Goal: Task Accomplishment & Management: Use online tool/utility

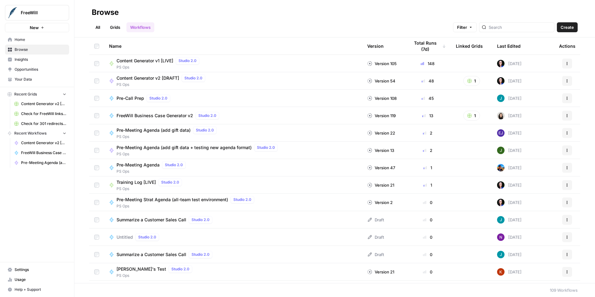
click at [160, 78] on span "Content Generator v2 [DRAFT]" at bounding box center [148, 78] width 63 height 6
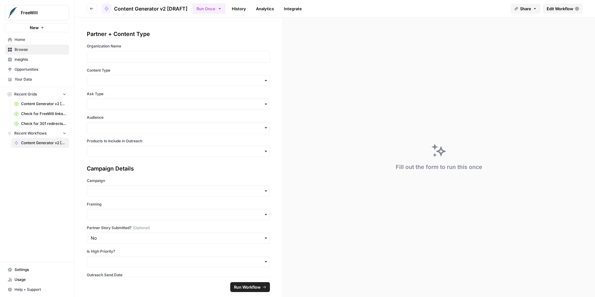
click at [562, 9] on span "Edit Workflow" at bounding box center [560, 9] width 27 height 6
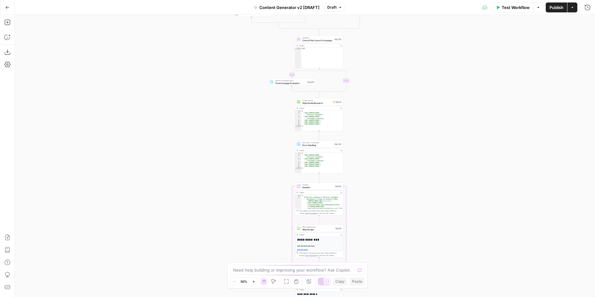
drag, startPoint x: 381, startPoint y: 103, endPoint x: 381, endPoint y: 200, distance: 96.7
click at [381, 199] on div "**********" at bounding box center [305, 156] width 580 height 282
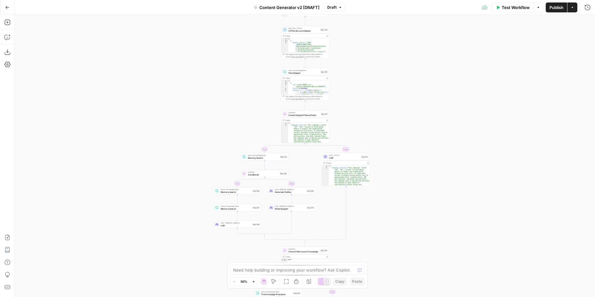
drag, startPoint x: 389, startPoint y: 151, endPoint x: 374, endPoint y: 266, distance: 115.9
click at [375, 271] on div "**********" at bounding box center [305, 156] width 580 height 282
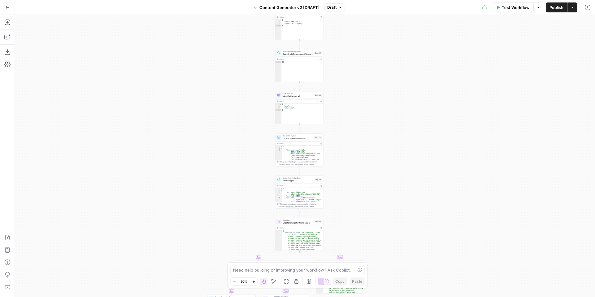
drag, startPoint x: 387, startPoint y: 157, endPoint x: 376, endPoint y: 274, distance: 117.0
click at [376, 274] on div "**********" at bounding box center [305, 156] width 580 height 282
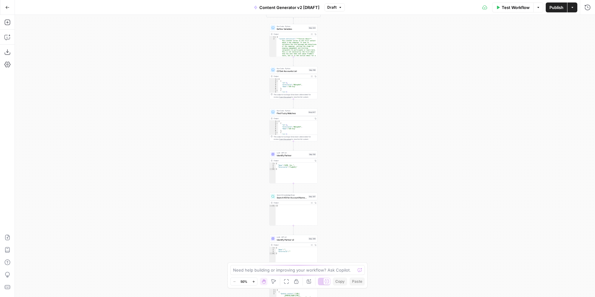
drag, startPoint x: 358, startPoint y: 150, endPoint x: 357, endPoint y: 263, distance: 113.1
click at [357, 264] on body "FreeWill New Home Browse Insights Opportunities Your Data Recent Grids Content …" at bounding box center [297, 148] width 595 height 297
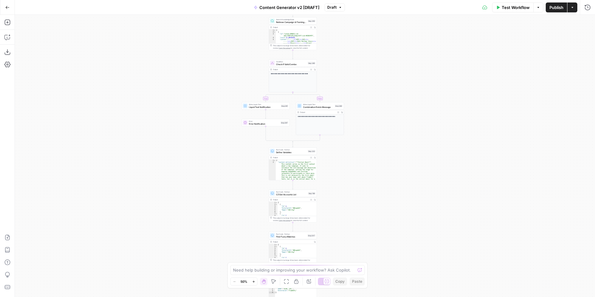
drag, startPoint x: 343, startPoint y: 152, endPoint x: 342, endPoint y: 258, distance: 106.0
click at [342, 258] on div "**********" at bounding box center [305, 156] width 580 height 282
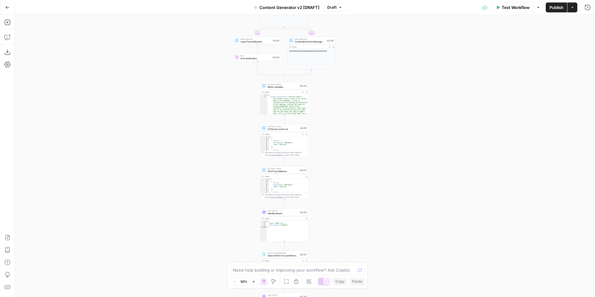
drag, startPoint x: 377, startPoint y: 180, endPoint x: 372, endPoint y: 112, distance: 68.4
click at [372, 112] on div "**********" at bounding box center [305, 156] width 580 height 282
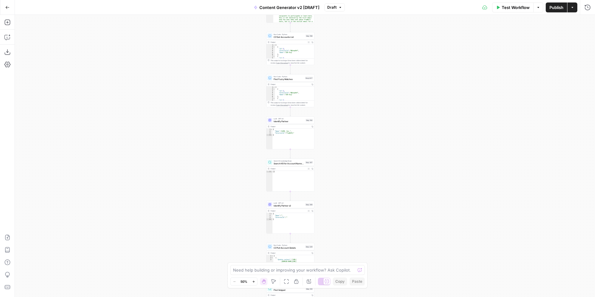
drag, startPoint x: 377, startPoint y: 200, endPoint x: 384, endPoint y: 100, distance: 100.3
click at [384, 100] on div "**********" at bounding box center [305, 156] width 580 height 282
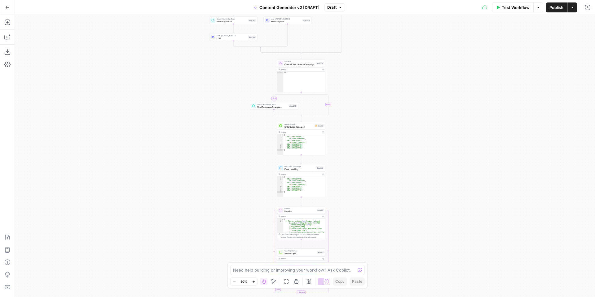
drag, startPoint x: 388, startPoint y: 151, endPoint x: 371, endPoint y: 198, distance: 49.9
click at [371, 198] on div "**********" at bounding box center [305, 156] width 580 height 282
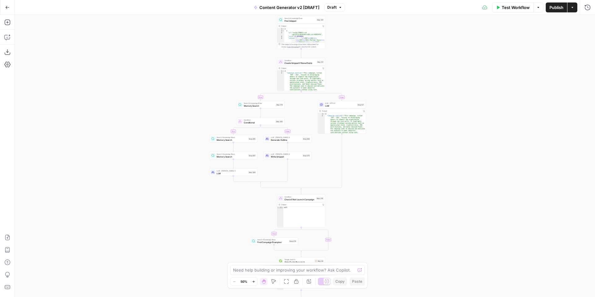
drag, startPoint x: 370, startPoint y: 112, endPoint x: 370, endPoint y: 234, distance: 122.4
click at [370, 235] on div "**********" at bounding box center [305, 156] width 580 height 282
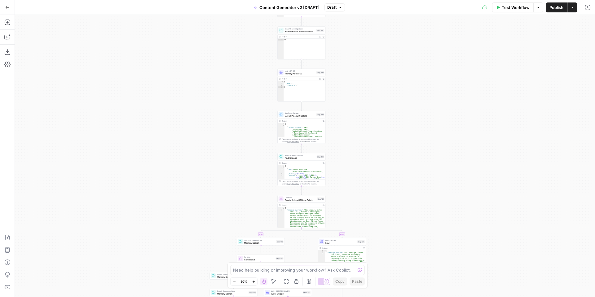
drag, startPoint x: 377, startPoint y: 124, endPoint x: 377, endPoint y: 257, distance: 133.6
click at [377, 257] on div "**********" at bounding box center [305, 156] width 580 height 282
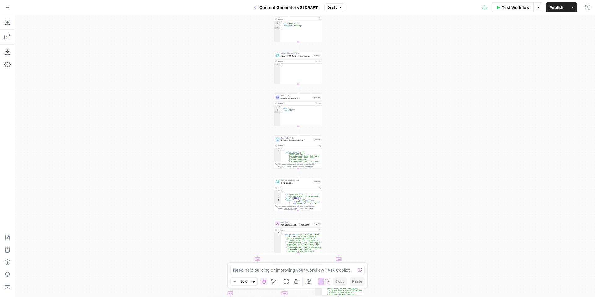
drag, startPoint x: 381, startPoint y: 140, endPoint x: 378, endPoint y: 153, distance: 13.5
click at [378, 153] on div "**********" at bounding box center [305, 156] width 580 height 282
click at [295, 57] on span "Search KB for Account Name Matches" at bounding box center [296, 56] width 30 height 3
type input "Content Generator"
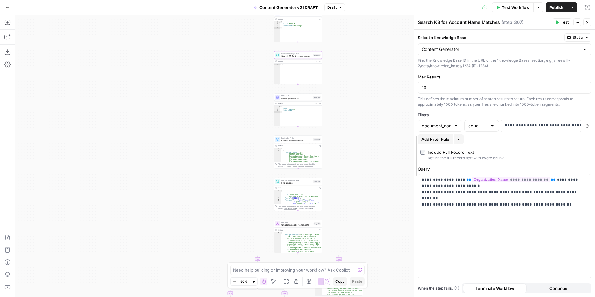
drag, startPoint x: 472, startPoint y: 69, endPoint x: 414, endPoint y: 98, distance: 64.6
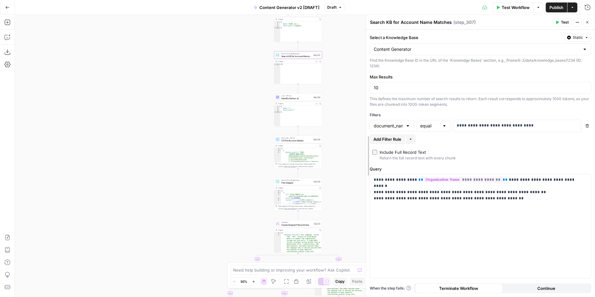
drag, startPoint x: 414, startPoint y: 98, endPoint x: 365, endPoint y: 115, distance: 52.1
click at [566, 22] on span "Test" at bounding box center [565, 23] width 8 height 6
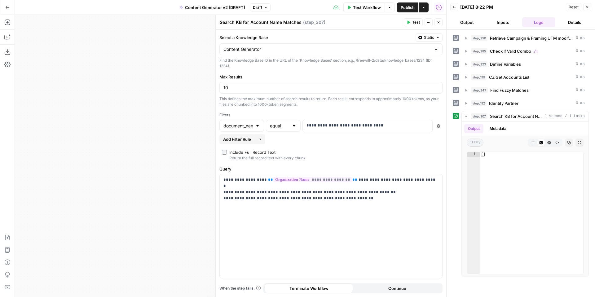
click at [438, 24] on icon "button" at bounding box center [439, 22] width 4 height 4
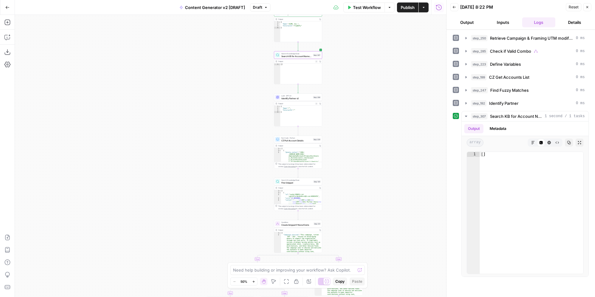
click at [590, 7] on button "Close" at bounding box center [587, 7] width 8 height 8
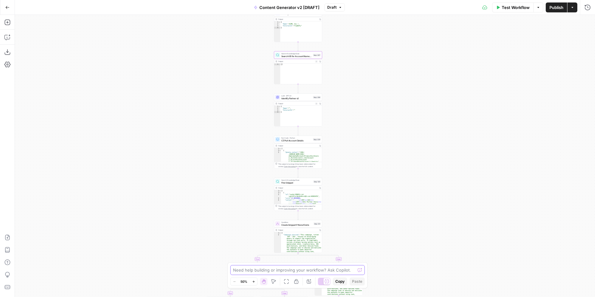
click at [293, 270] on textarea at bounding box center [294, 270] width 122 height 6
paste textarea "5767104"
type textarea "update step 307 to use the document ID filter 5767104 and remove the document n…"
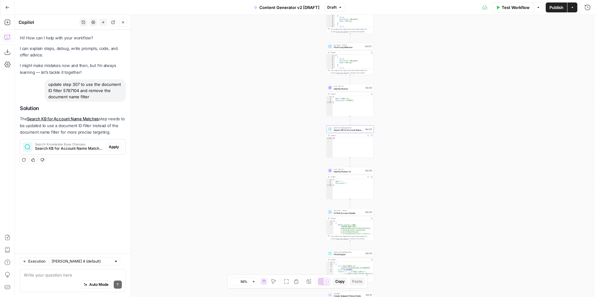
click at [114, 147] on span "Apply" at bounding box center [114, 147] width 10 height 6
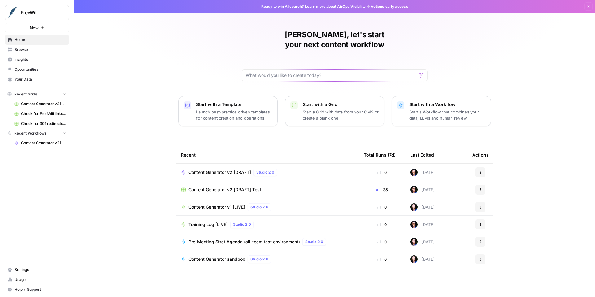
click at [209, 169] on span "Content Generator v2 [DRAFT]" at bounding box center [219, 172] width 63 height 6
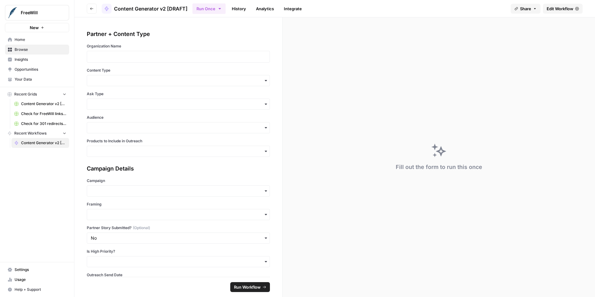
click at [557, 7] on span "Edit Workflow" at bounding box center [560, 9] width 27 height 6
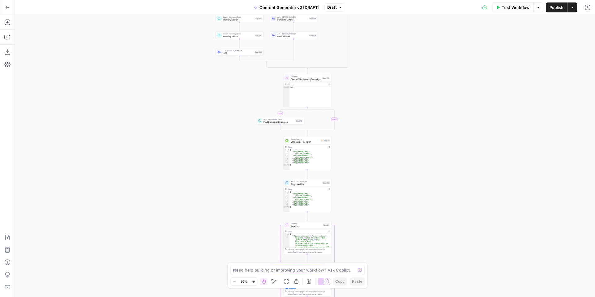
drag, startPoint x: 557, startPoint y: 7, endPoint x: 407, endPoint y: 172, distance: 223.6
click at [407, 172] on div "**********" at bounding box center [305, 156] width 580 height 282
click at [254, 281] on icon "button" at bounding box center [253, 281] width 3 height 3
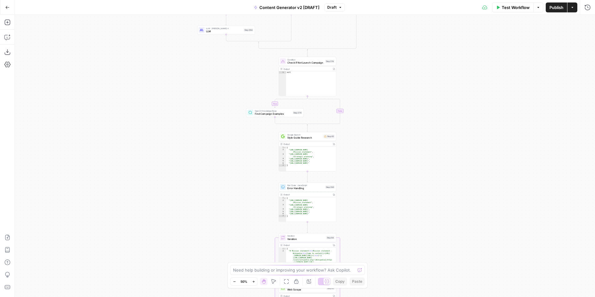
click at [254, 281] on icon "button" at bounding box center [253, 281] width 3 height 3
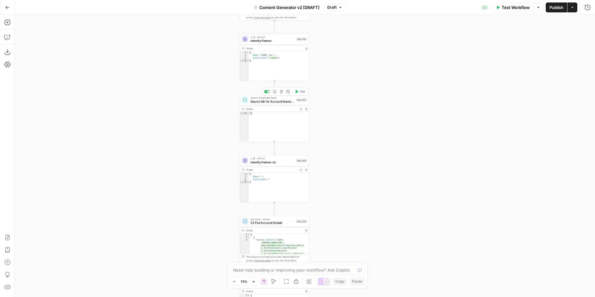
click at [263, 99] on span "Search KB for Account Name Matches" at bounding box center [272, 101] width 44 height 4
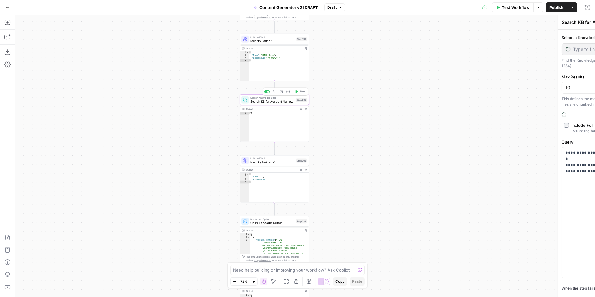
type input "Content Generator"
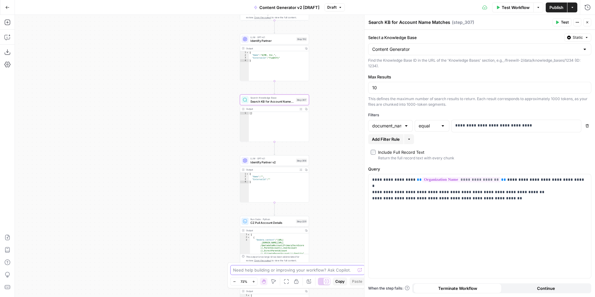
click at [335, 270] on textarea at bounding box center [294, 270] width 122 height 6
type textarea "can you update the filter in step 307 to look for document ID"
click at [7, 8] on icon "button" at bounding box center [7, 7] width 4 height 4
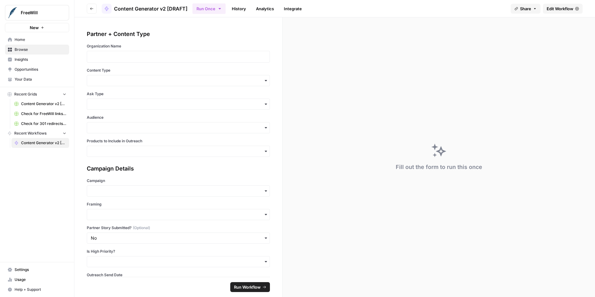
click at [44, 82] on span "Your Data" at bounding box center [41, 80] width 52 height 6
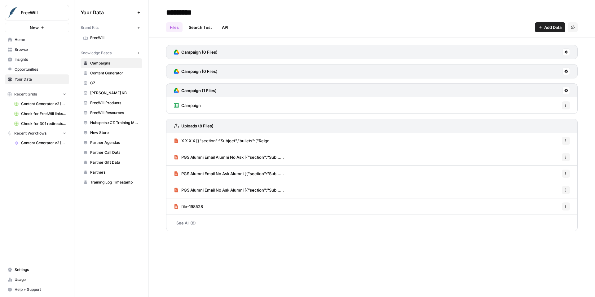
click at [104, 72] on span "Content Generator" at bounding box center [114, 73] width 49 height 6
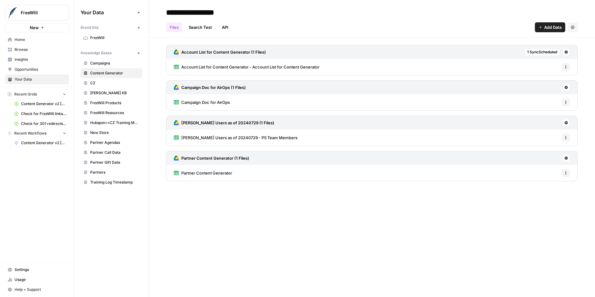
click at [220, 67] on span "Account List for Content Generator - Account List for Content Generator" at bounding box center [250, 67] width 138 height 6
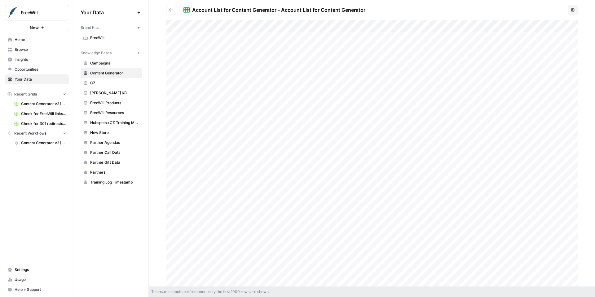
click at [48, 141] on span "Content Generator v2 [DRAFT]" at bounding box center [43, 143] width 45 height 6
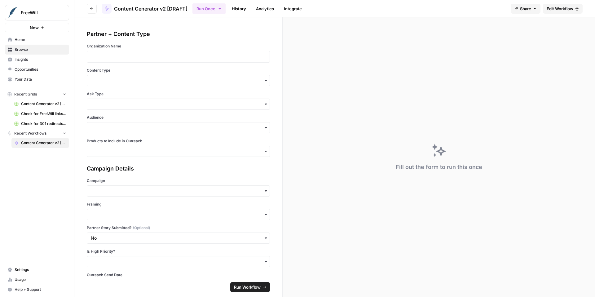
click at [558, 10] on span "Edit Workflow" at bounding box center [560, 9] width 27 height 6
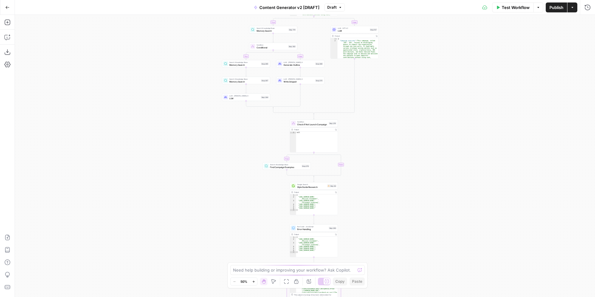
drag, startPoint x: 383, startPoint y: 137, endPoint x: 377, endPoint y: 244, distance: 108.0
click at [378, 244] on div "**********" at bounding box center [305, 156] width 580 height 282
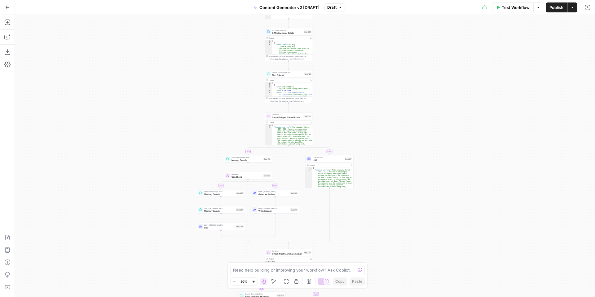
drag, startPoint x: 381, startPoint y: 180, endPoint x: 363, endPoint y: 256, distance: 77.3
click at [363, 256] on div "**********" at bounding box center [305, 156] width 580 height 282
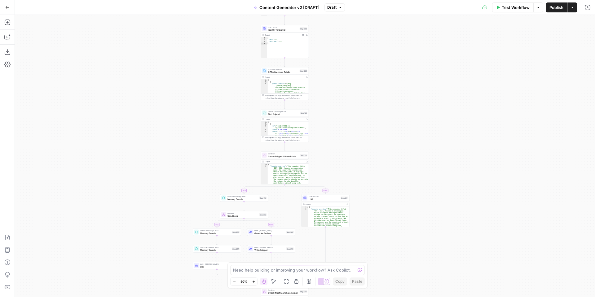
drag, startPoint x: 367, startPoint y: 241, endPoint x: 367, endPoint y: 254, distance: 13.0
click at [367, 254] on div "**********" at bounding box center [305, 156] width 580 height 282
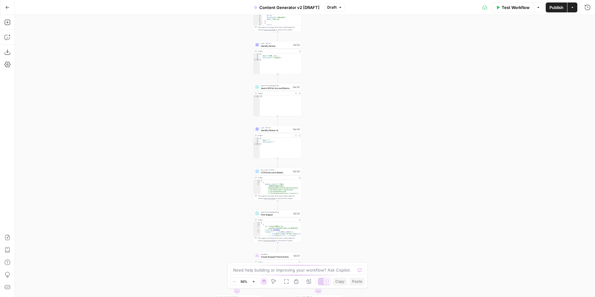
drag, startPoint x: 360, startPoint y: 116, endPoint x: 348, endPoint y: 226, distance: 111.0
click at [348, 228] on div "**********" at bounding box center [305, 156] width 580 height 282
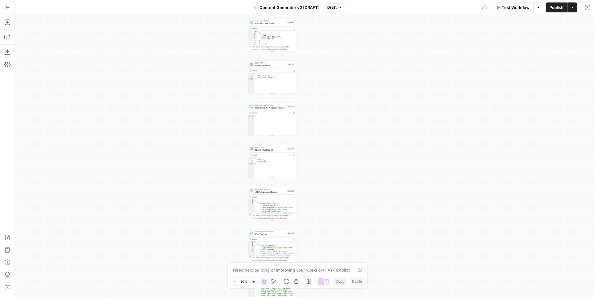
click at [270, 150] on span "Identify Partner v2" at bounding box center [270, 149] width 30 height 3
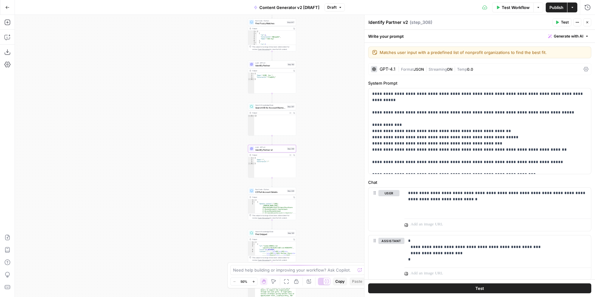
click at [270, 108] on span "Search KB for Account Name Matches" at bounding box center [270, 107] width 30 height 3
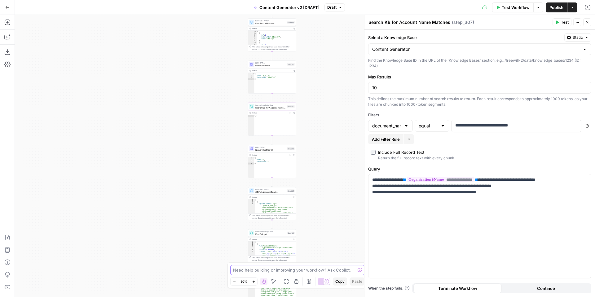
click at [307, 271] on textarea at bounding box center [294, 270] width 122 height 6
paste textarea "5767104"
type textarea "can you update the filter in step 307 to look for document ID 5767104 and remov…"
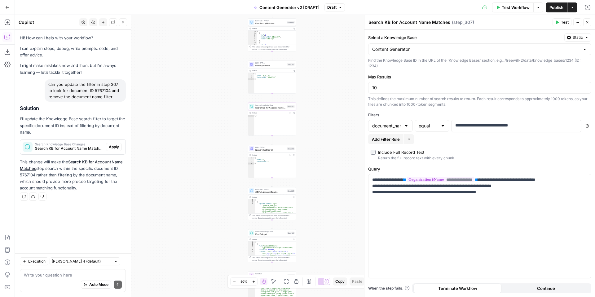
click at [119, 145] on button "Apply" at bounding box center [114, 147] width 16 height 8
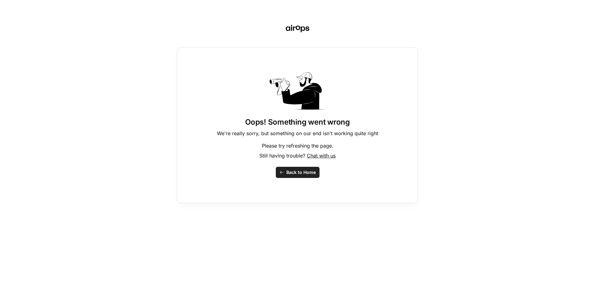
click at [300, 170] on span "Back to Home" at bounding box center [300, 172] width 29 height 6
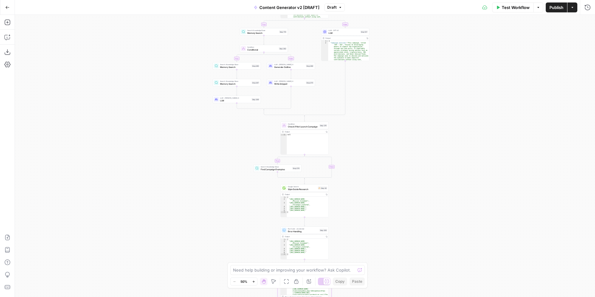
drag, startPoint x: 422, startPoint y: 103, endPoint x: 407, endPoint y: 219, distance: 116.2
click at [407, 219] on div "**********" at bounding box center [305, 156] width 580 height 282
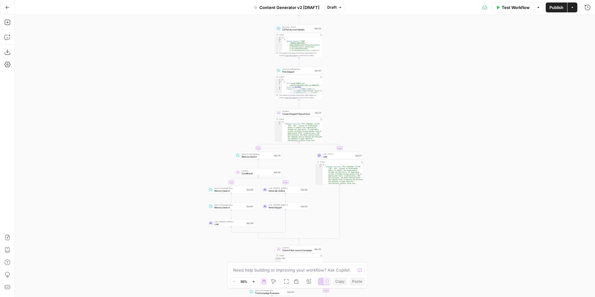
drag, startPoint x: 395, startPoint y: 130, endPoint x: 390, endPoint y: 240, distance: 110.2
click at [390, 242] on div "**********" at bounding box center [305, 156] width 580 height 282
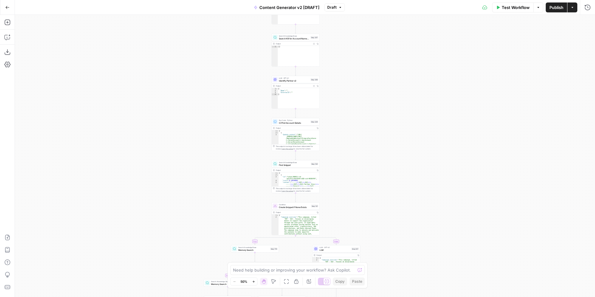
drag, startPoint x: 388, startPoint y: 132, endPoint x: 385, endPoint y: 215, distance: 82.8
click at [385, 216] on div "**********" at bounding box center [305, 156] width 580 height 282
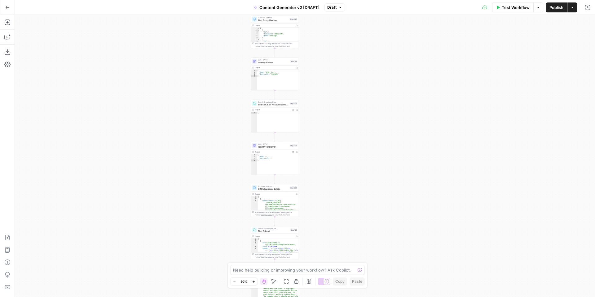
drag, startPoint x: 373, startPoint y: 80, endPoint x: 352, endPoint y: 142, distance: 65.9
click at [352, 144] on div "**********" at bounding box center [305, 156] width 580 height 282
click at [277, 107] on span "Search KB for Account Name Matches" at bounding box center [273, 105] width 30 height 3
type input "Content Generator"
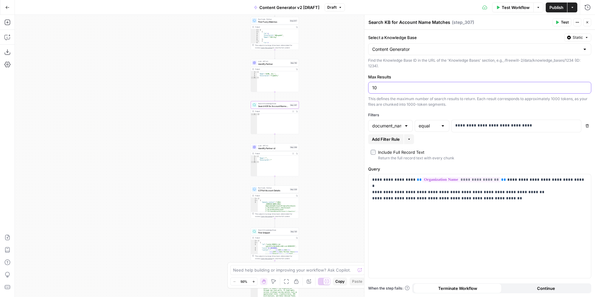
click at [384, 87] on input "10" at bounding box center [479, 88] width 215 height 6
type input "1"
type input "5"
click at [486, 233] on div "**********" at bounding box center [479, 226] width 222 height 104
click at [561, 22] on span "Test" at bounding box center [565, 23] width 8 height 6
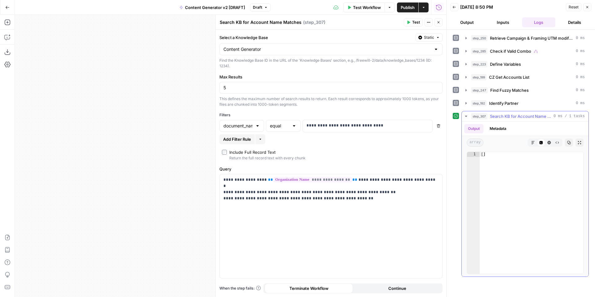
click at [502, 130] on button "Metadata" at bounding box center [498, 128] width 24 height 9
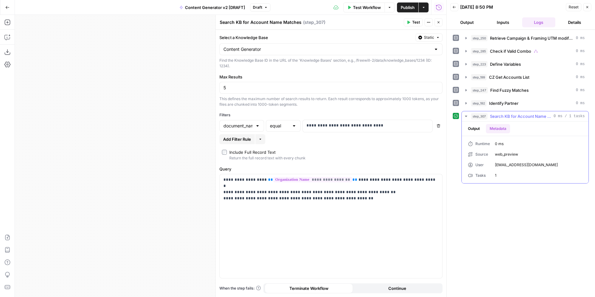
click at [471, 127] on button "Output" at bounding box center [473, 128] width 19 height 9
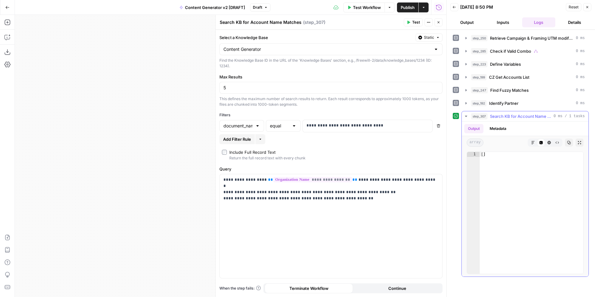
click at [535, 143] on button "Markdown" at bounding box center [533, 143] width 8 height 8
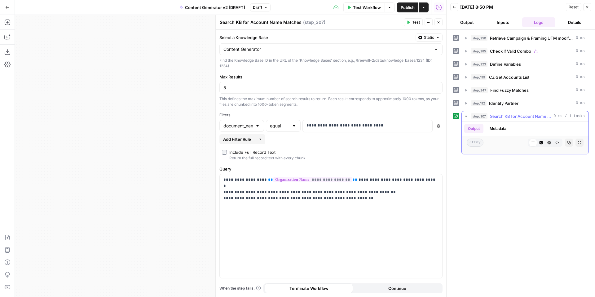
click at [542, 144] on icon "button" at bounding box center [540, 142] width 3 height 3
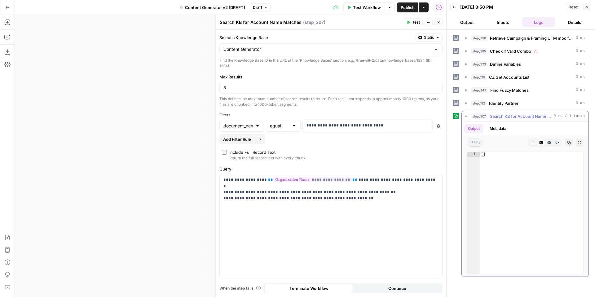
click at [548, 144] on icon "button" at bounding box center [549, 142] width 3 height 3
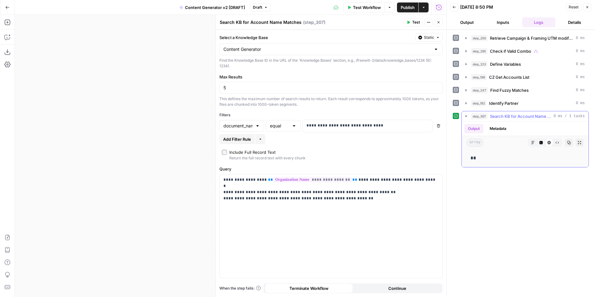
click at [559, 144] on button "Raw Output" at bounding box center [557, 143] width 8 height 8
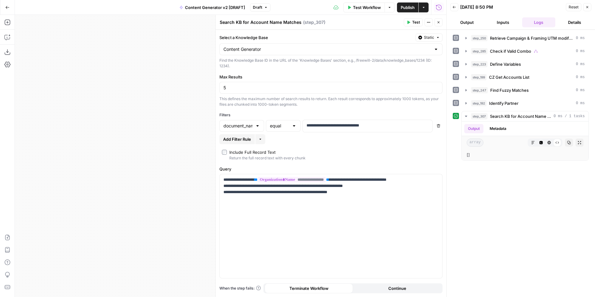
click at [248, 138] on span "Add Filter Rule" at bounding box center [237, 139] width 28 height 6
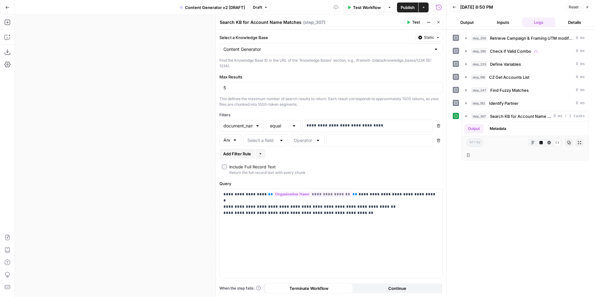
click at [234, 141] on div at bounding box center [234, 140] width 5 height 6
click at [254, 141] on input "text" at bounding box center [261, 140] width 29 height 6
type input "And"
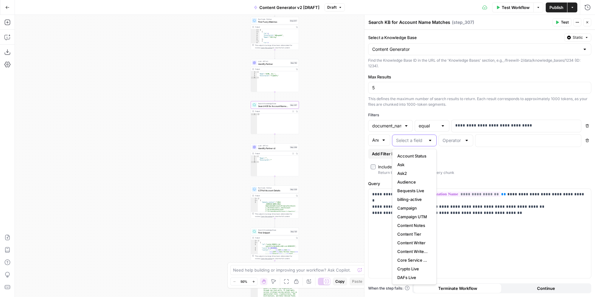
click at [402, 142] on input "text" at bounding box center [410, 140] width 29 height 6
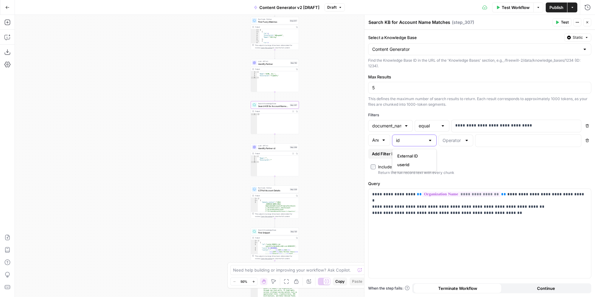
type input "i"
type input "v"
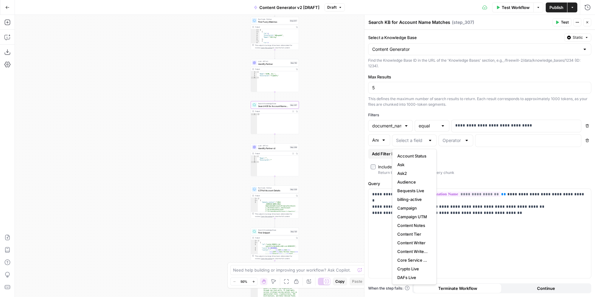
click at [587, 141] on icon "button" at bounding box center [587, 141] width 4 height 4
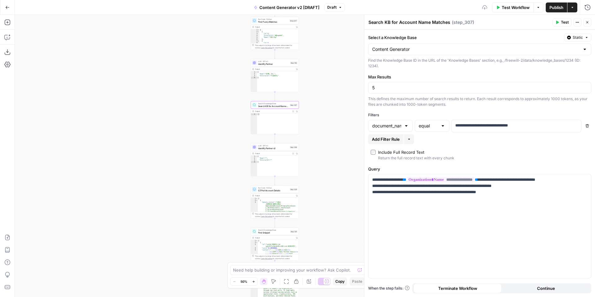
click at [403, 126] on div "More" at bounding box center [410, 125] width 18 height 11
click at [386, 127] on input "text" at bounding box center [386, 126] width 29 height 6
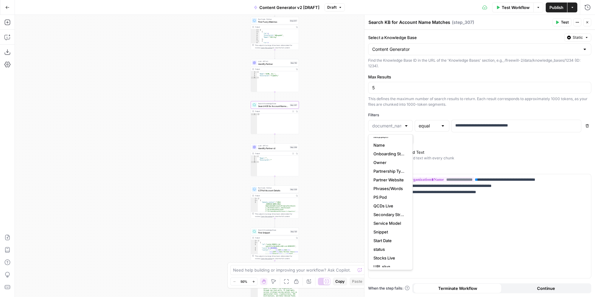
scroll to position [252, 0]
type input "document_name"
click at [432, 226] on div "**********" at bounding box center [479, 226] width 222 height 104
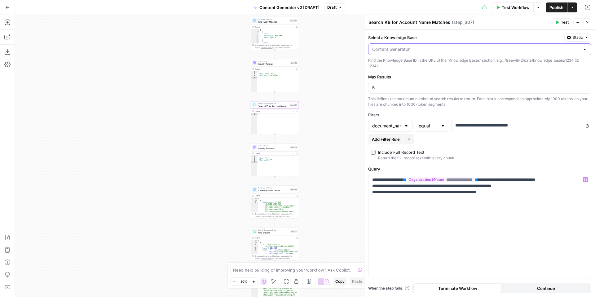
click at [417, 48] on input "Select a Knowledge Base" at bounding box center [476, 49] width 208 height 6
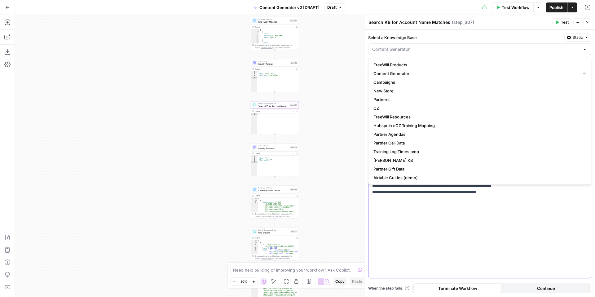
type input "Content Generator"
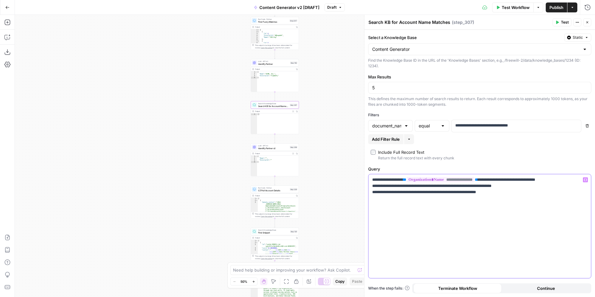
click at [435, 235] on div "**********" at bounding box center [479, 226] width 222 height 104
click at [443, 194] on p "**********" at bounding box center [479, 186] width 215 height 19
click at [523, 193] on p "**********" at bounding box center [479, 186] width 215 height 19
click at [523, 197] on div "**********" at bounding box center [479, 226] width 222 height 104
click at [559, 24] on button "Test" at bounding box center [562, 22] width 19 height 8
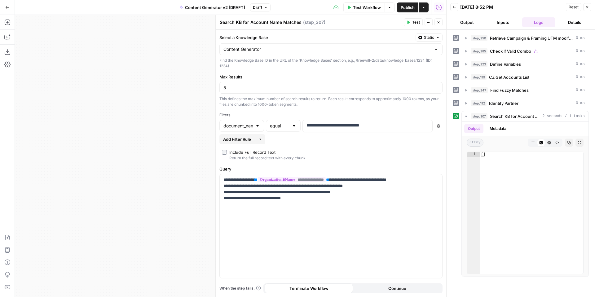
click at [438, 22] on icon "button" at bounding box center [439, 22] width 4 height 4
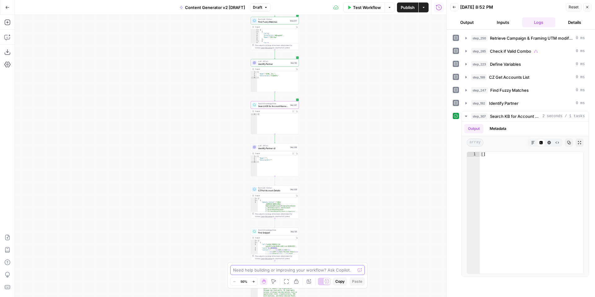
click at [294, 269] on textarea at bounding box center [294, 270] width 122 height 6
type textarea "can you help me update step 307 so that it only searches Account List for Conte…"
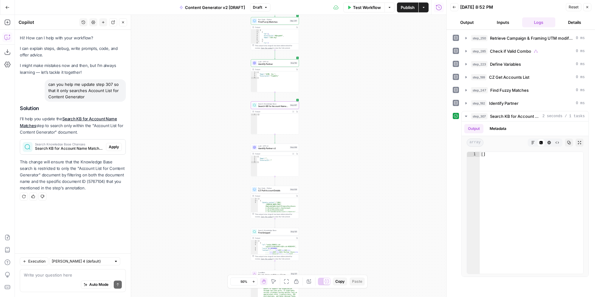
click at [116, 147] on span "Apply" at bounding box center [114, 147] width 10 height 6
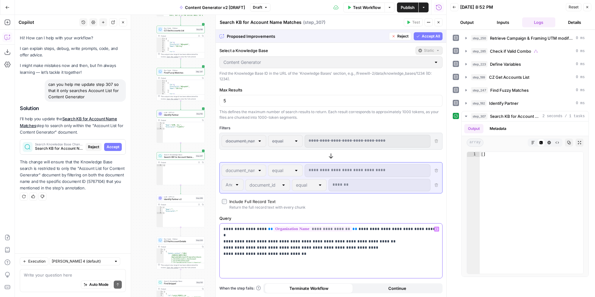
click at [354, 240] on p "**********" at bounding box center [330, 238] width 215 height 25
click at [420, 37] on button "Accept All" at bounding box center [428, 36] width 29 height 8
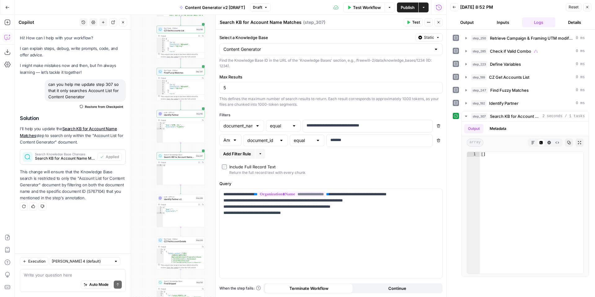
click at [413, 22] on span "Test" at bounding box center [416, 23] width 8 height 6
click at [505, 23] on button "Inputs" at bounding box center [502, 22] width 33 height 10
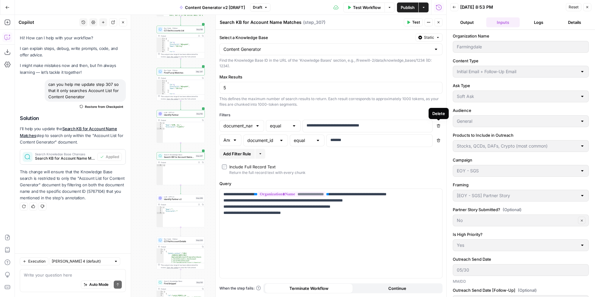
click at [439, 125] on icon "button" at bounding box center [438, 125] width 3 height 3
type input "document_id"
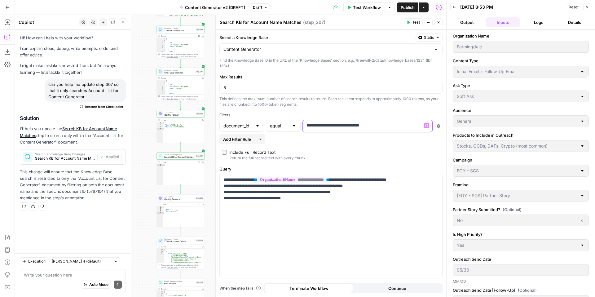
click at [382, 126] on p "**********" at bounding box center [367, 125] width 122 height 6
click at [382, 126] on p "**********" at bounding box center [362, 125] width 112 height 6
drag, startPoint x: 285, startPoint y: 200, endPoint x: 304, endPoint y: 200, distance: 18.9
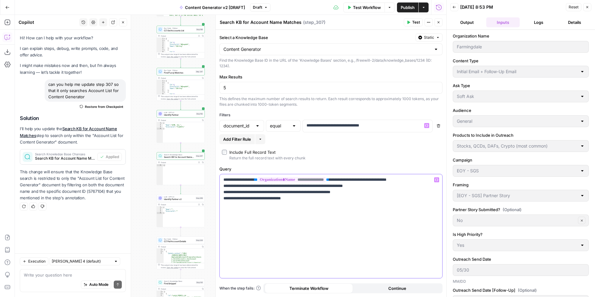
click at [304, 200] on p "**********" at bounding box center [330, 189] width 215 height 25
copy p "*******"
click at [390, 125] on p "**********" at bounding box center [367, 125] width 122 height 6
click at [390, 125] on p "**********" at bounding box center [362, 125] width 112 height 6
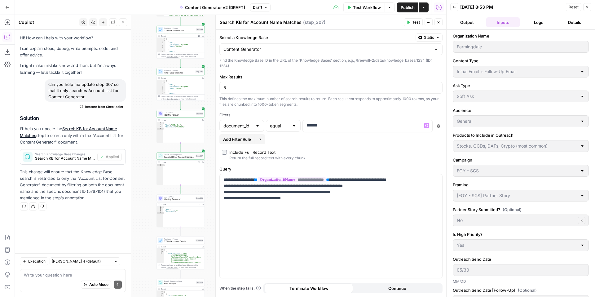
click at [413, 23] on span "Test" at bounding box center [416, 23] width 8 height 6
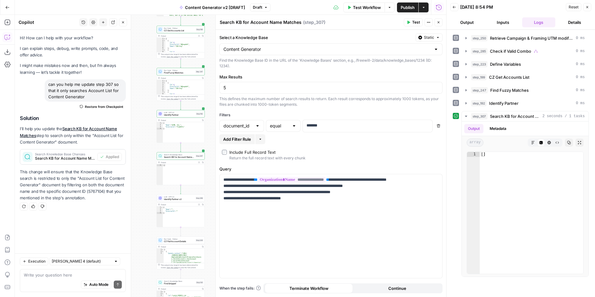
click at [7, 8] on icon "button" at bounding box center [7, 7] width 4 height 4
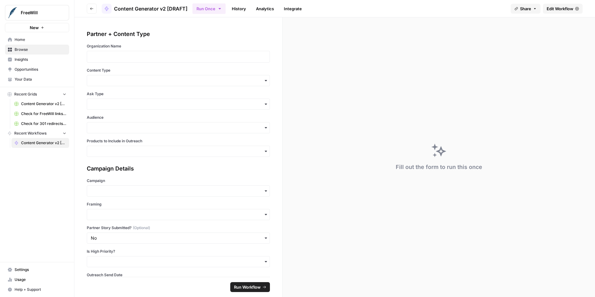
click at [36, 82] on link "Your Data" at bounding box center [37, 79] width 64 height 10
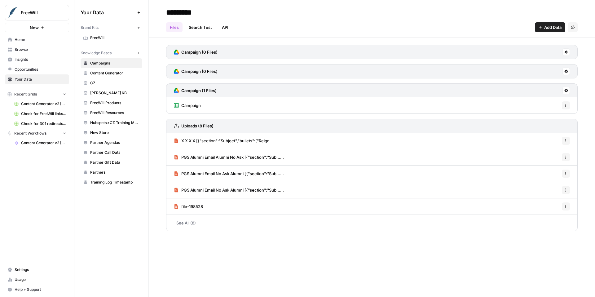
click at [116, 72] on span "Content Generator" at bounding box center [114, 73] width 49 height 6
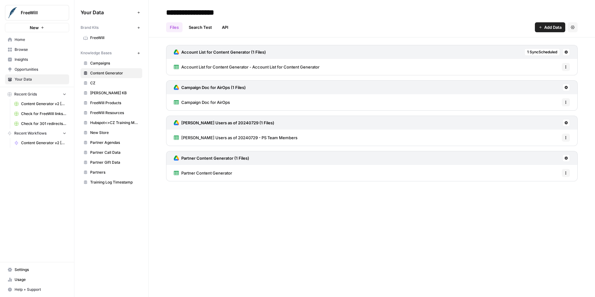
click at [567, 52] on icon at bounding box center [566, 52] width 3 height 3
click at [550, 67] on span "Sync Data" at bounding box center [542, 65] width 38 height 6
click at [568, 53] on icon at bounding box center [566, 52] width 4 height 4
click at [290, 68] on span "Account List for Content Generator - Account List for Content Generator" at bounding box center [250, 67] width 138 height 6
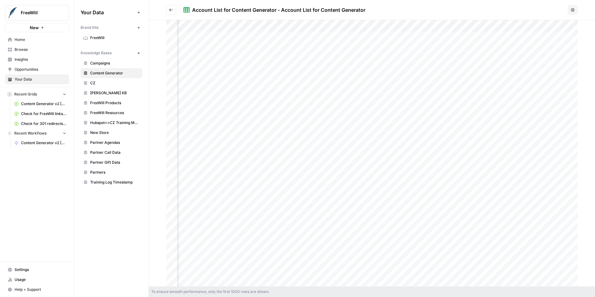
scroll to position [0, 406]
click at [573, 8] on icon "button" at bounding box center [573, 10] width 4 height 4
click at [171, 10] on icon "Go back" at bounding box center [171, 10] width 4 height 4
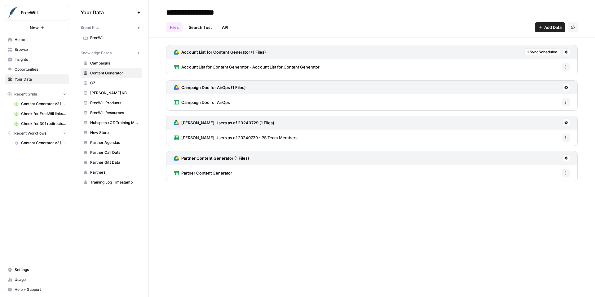
click at [35, 143] on span "Content Generator v2 [DRAFT]" at bounding box center [43, 143] width 45 height 6
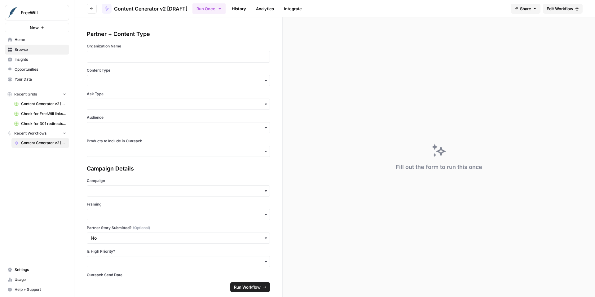
click at [558, 9] on span "Edit Workflow" at bounding box center [560, 9] width 27 height 6
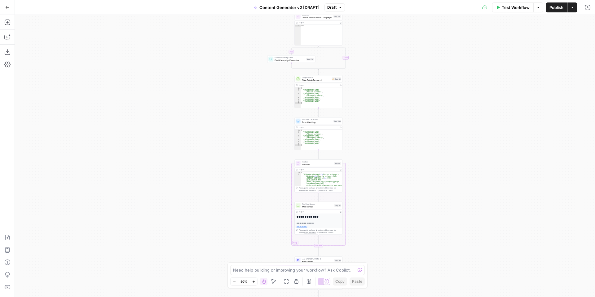
click at [254, 282] on icon "button" at bounding box center [253, 281] width 3 height 3
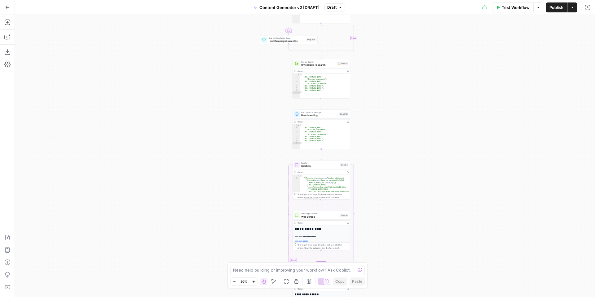
click at [254, 282] on icon "button" at bounding box center [253, 281] width 3 height 3
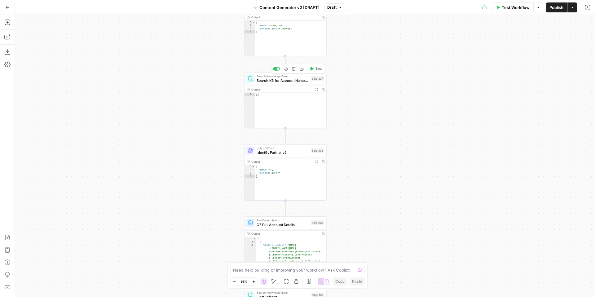
click at [295, 80] on span "Search KB for Account Name Matches" at bounding box center [283, 80] width 52 height 5
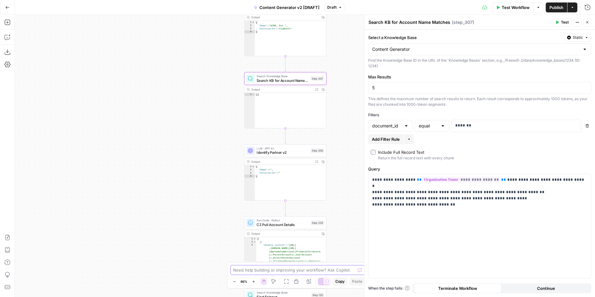
click at [281, 270] on textarea at bounding box center [294, 270] width 122 height 6
type textarea "is that the correct document_id in step 307. I'm not getting any results"
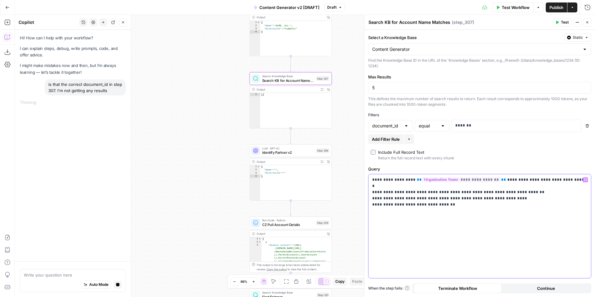
drag, startPoint x: 369, startPoint y: 192, endPoint x: 526, endPoint y: 191, distance: 156.8
click at [526, 191] on div "**********" at bounding box center [479, 226] width 222 height 104
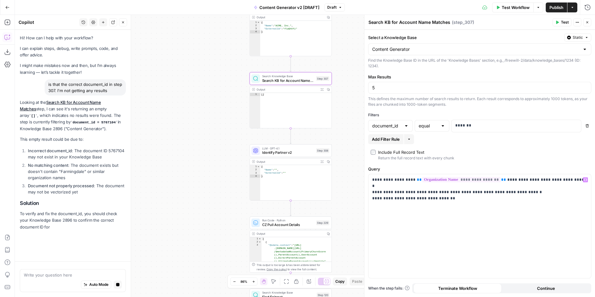
click at [558, 23] on icon "button" at bounding box center [557, 22] width 4 height 4
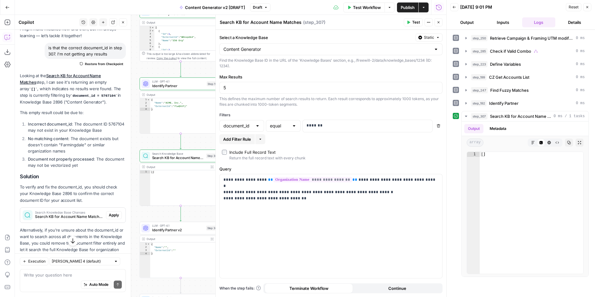
scroll to position [58, 0]
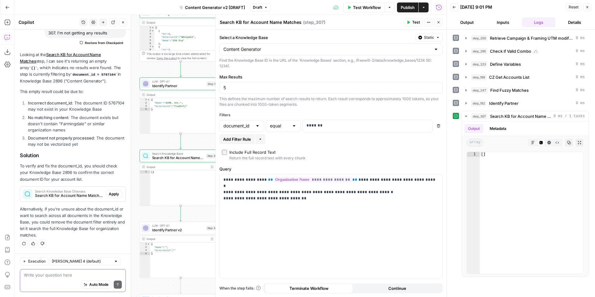
click at [76, 274] on textarea at bounding box center [73, 275] width 98 height 6
type textarea "does vectorization happen automatically?"
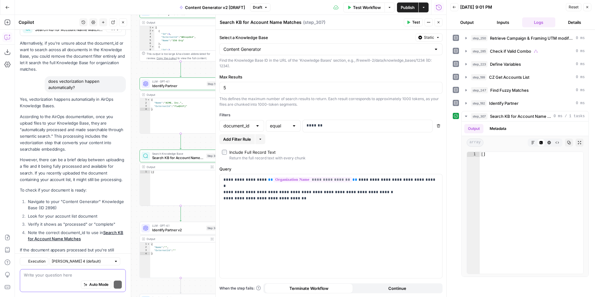
scroll to position [251, 0]
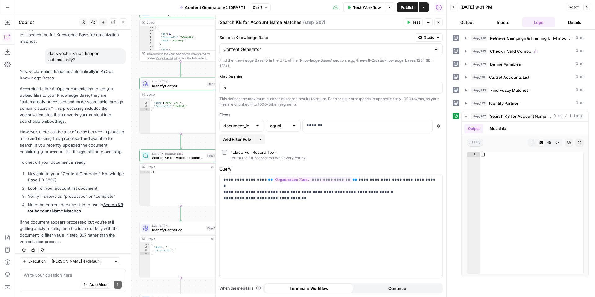
click at [113, 202] on link "Search KB for Account Name Matches" at bounding box center [75, 207] width 95 height 11
click at [66, 276] on textarea at bounding box center [73, 275] width 98 height 6
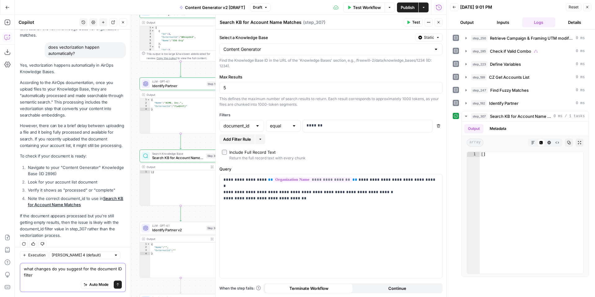
type textarea "what changes do you suggest for the document ID filter?"
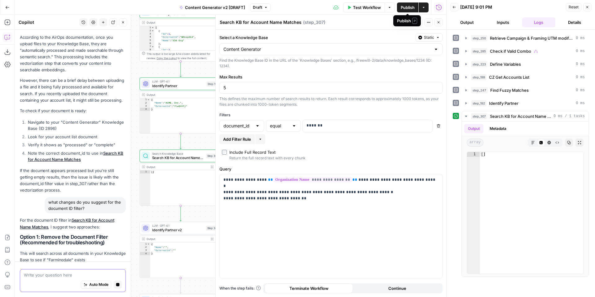
scroll to position [329, 0]
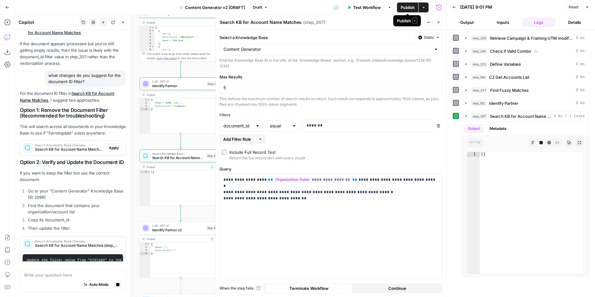
click at [402, 8] on span "Publish" at bounding box center [408, 7] width 14 height 6
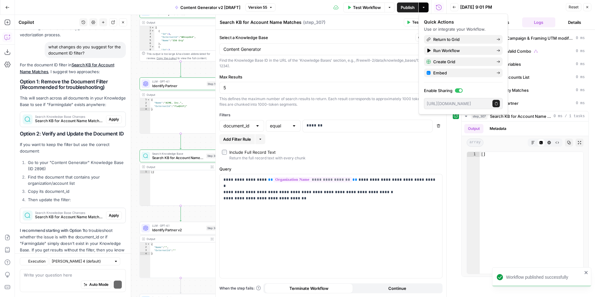
scroll to position [486, 0]
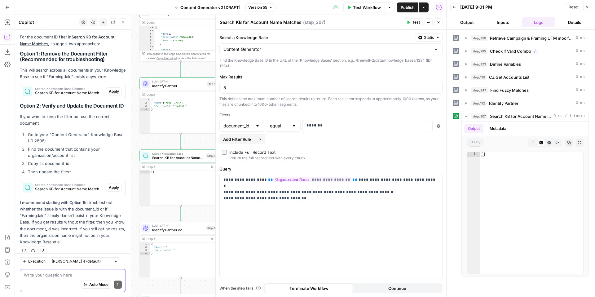
click at [61, 277] on textarea at bounding box center [73, 275] width 98 height 6
type textarea "how do I copy the document ID"
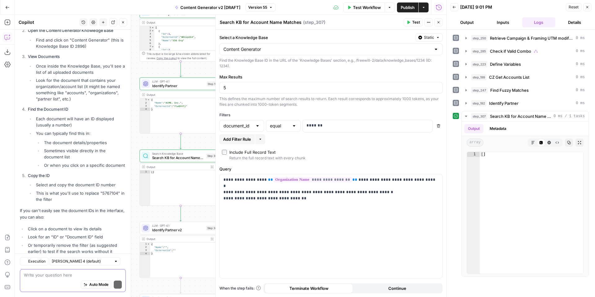
scroll to position [793, 0]
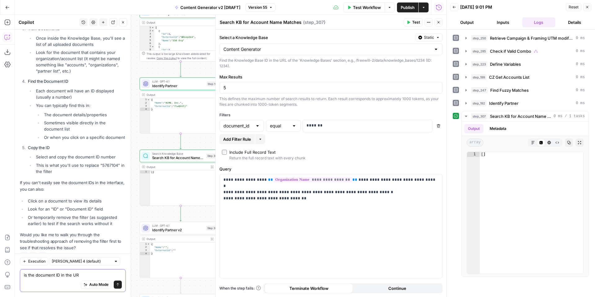
type textarea "is the document ID in the URL"
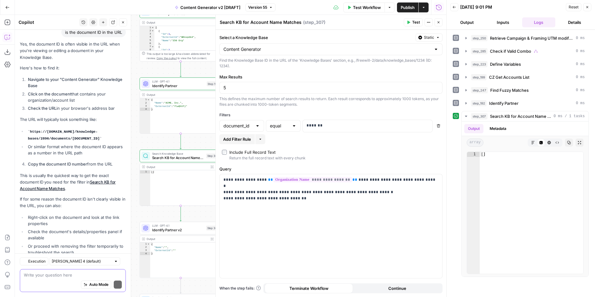
scroll to position [1048, 0]
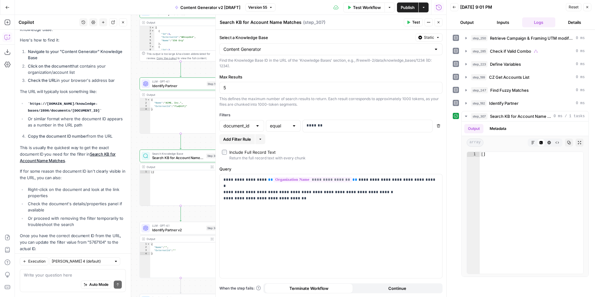
click at [504, 24] on button "Inputs" at bounding box center [502, 22] width 33 height 10
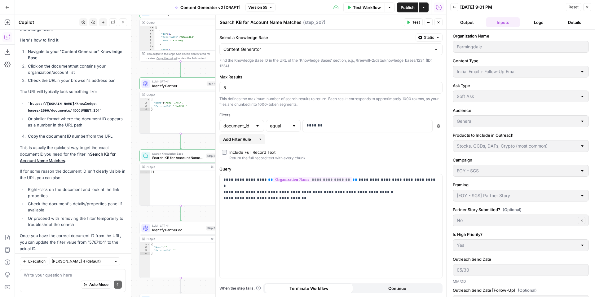
click at [574, 9] on span "Reset" at bounding box center [574, 7] width 10 height 6
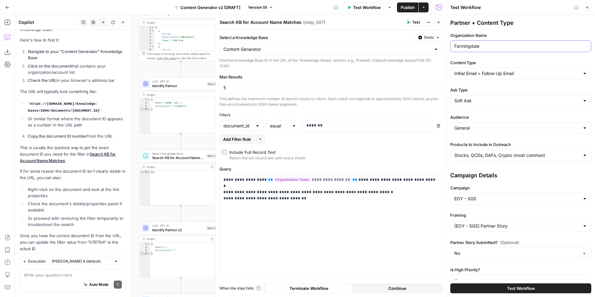
click at [513, 48] on input "Farmingdale" at bounding box center [520, 46] width 133 height 6
type input "Red Cross"
click at [410, 21] on button "Test" at bounding box center [413, 22] width 19 height 8
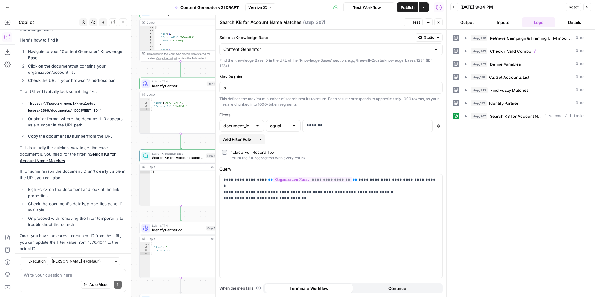
scroll to position [1048, 0]
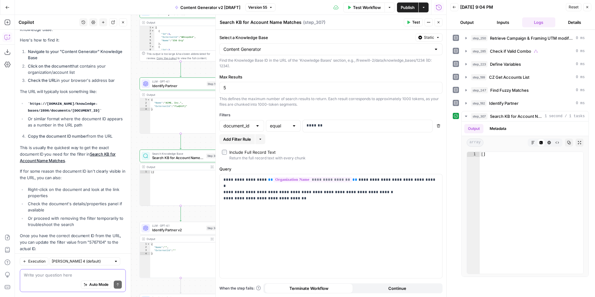
click at [49, 276] on textarea at bounding box center [73, 275] width 98 height 6
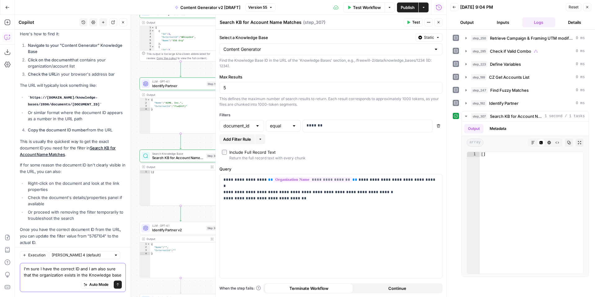
scroll to position [1060, 0]
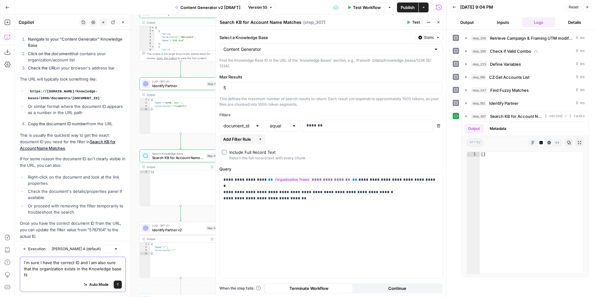
type textarea "I'm sure I have the correct ID and I am also sure that the organization exists …"
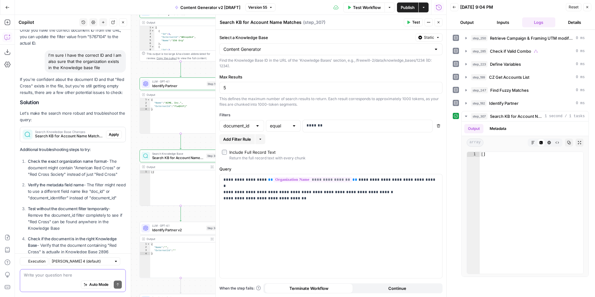
scroll to position [1281, 0]
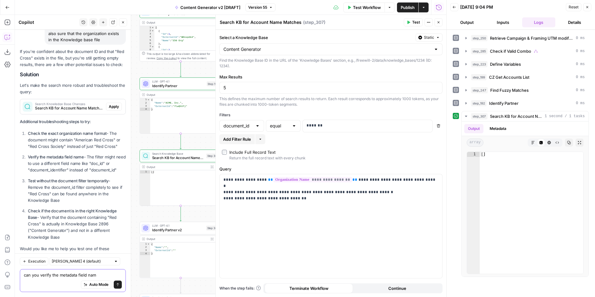
type textarea "can you verify the metadata field name"
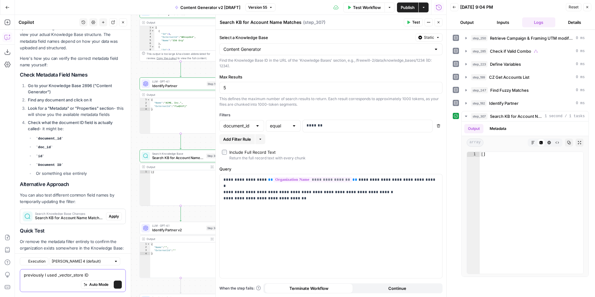
scroll to position [1573, 0]
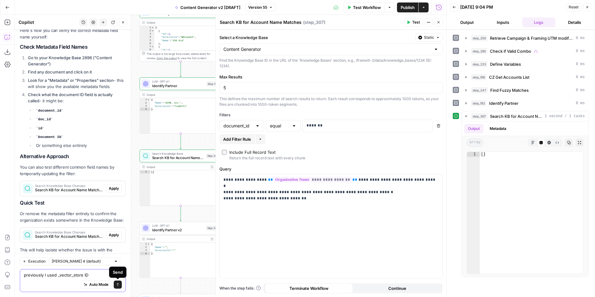
type textarea "previously I used _vector_store ID"
click at [117, 284] on icon "submit" at bounding box center [118, 285] width 4 height 4
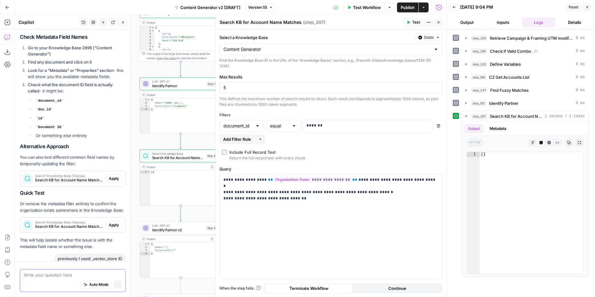
scroll to position [1569, 0]
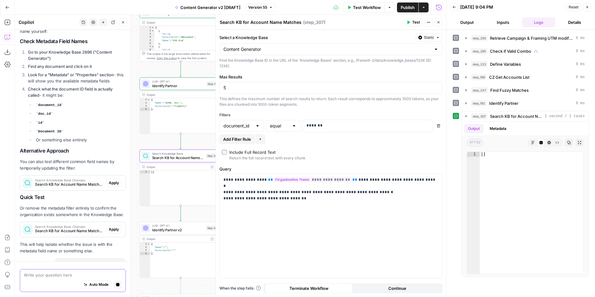
click at [114, 180] on span "Apply" at bounding box center [114, 183] width 10 height 6
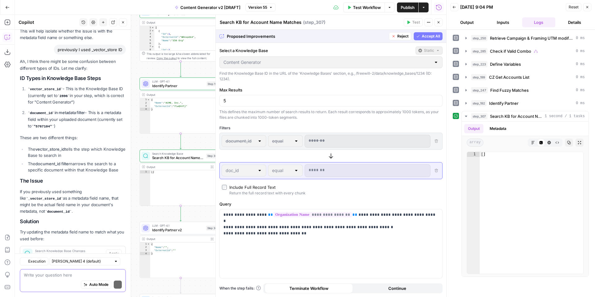
scroll to position [1800, 0]
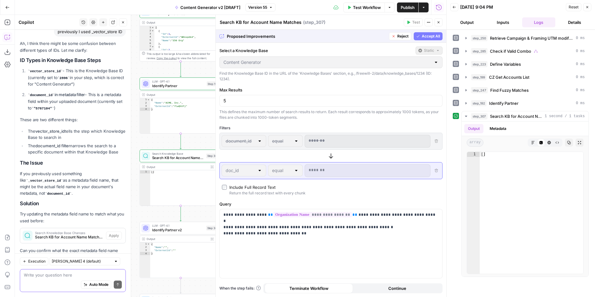
click at [428, 35] on span "Accept All" at bounding box center [431, 36] width 18 height 6
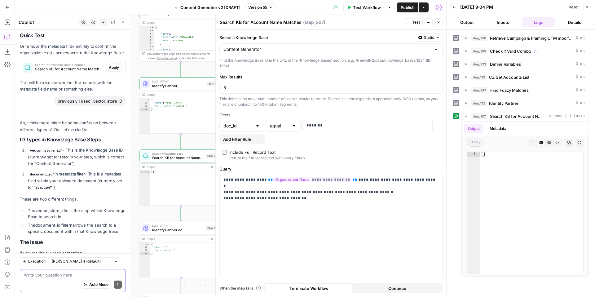
scroll to position [1879, 0]
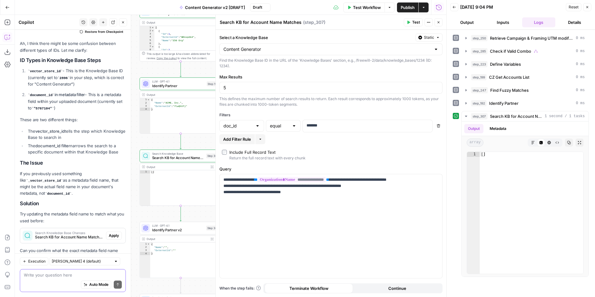
click at [415, 23] on span "Test" at bounding box center [416, 23] width 8 height 6
click at [261, 7] on span "Draft" at bounding box center [257, 8] width 9 height 6
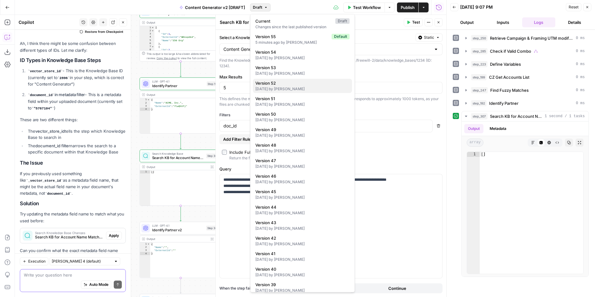
click at [307, 88] on div "2 days ago by Kelly Jo Drey" at bounding box center [302, 89] width 94 height 6
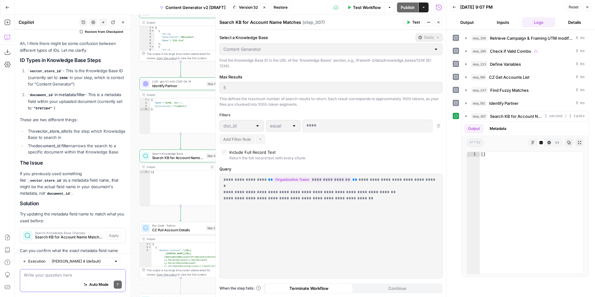
type input "__vector_stores_connector_id"
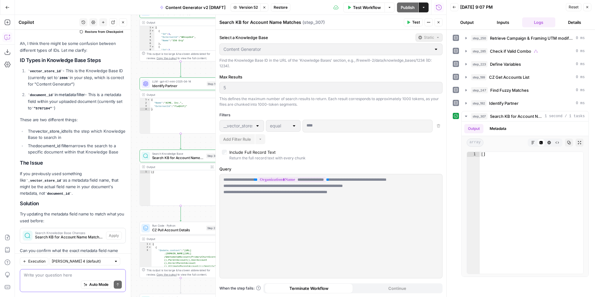
click at [77, 277] on textarea at bounding box center [73, 275] width 98 height 6
type textarea "try updating the filter to __vectore_store"
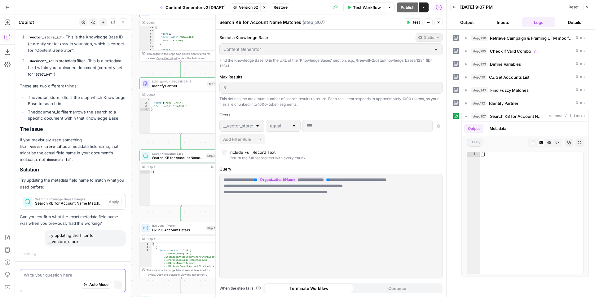
scroll to position [1812, 0]
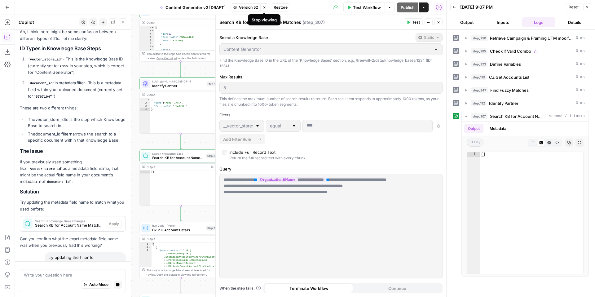
click at [265, 7] on icon "button" at bounding box center [264, 7] width 2 height 2
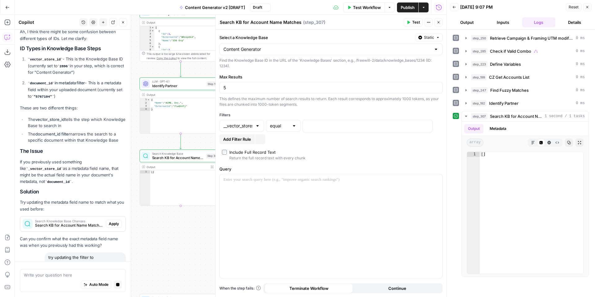
type input "doc_id"
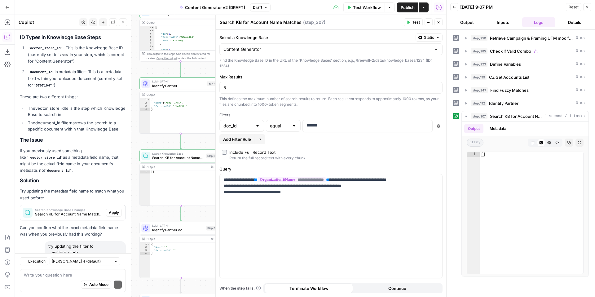
scroll to position [2009, 0]
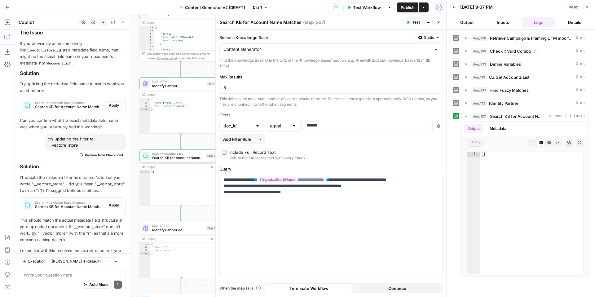
drag, startPoint x: 94, startPoint y: 162, endPoint x: 125, endPoint y: 161, distance: 31.0
click at [125, 174] on p "I'll update the metadata filter field name. Note that you wrote "__vectore_stor…" at bounding box center [73, 184] width 106 height 20
copy p ""__vector_store""
click at [93, 275] on textarea at bounding box center [73, 275] width 98 height 6
type textarea "U"
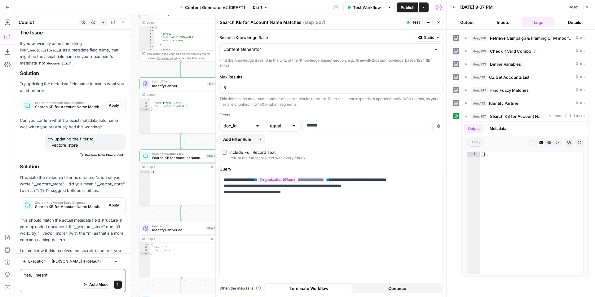
paste textarea ""__vector_store""
type textarea "Yes, I meant "__vector_store""
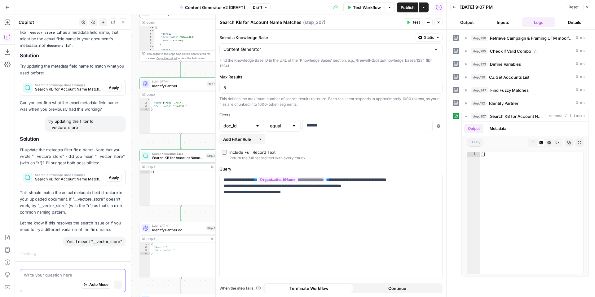
scroll to position [1926, 0]
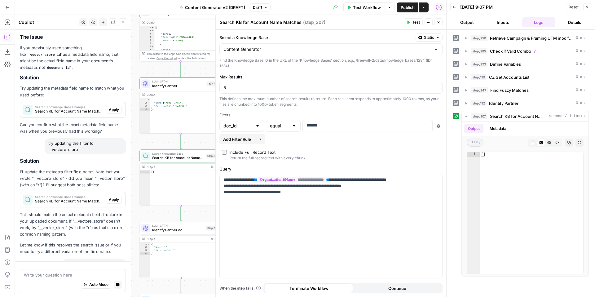
drag, startPoint x: 409, startPoint y: 24, endPoint x: 401, endPoint y: 98, distance: 74.5
click at [409, 23] on icon "button" at bounding box center [409, 22] width 4 height 4
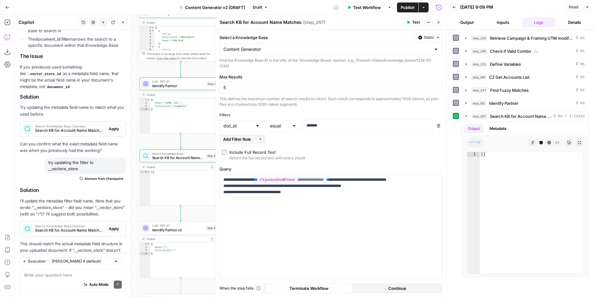
scroll to position [2093, 0]
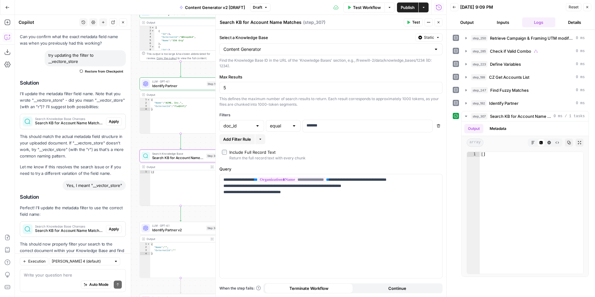
click at [115, 226] on span "Apply" at bounding box center [114, 229] width 10 height 6
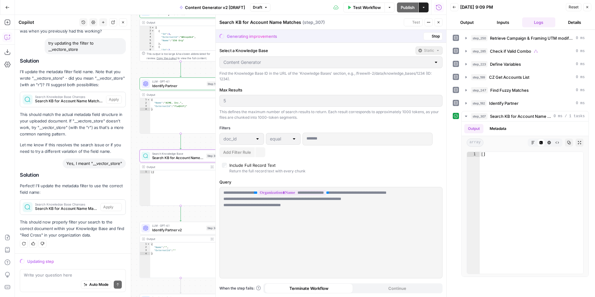
scroll to position [2004, 0]
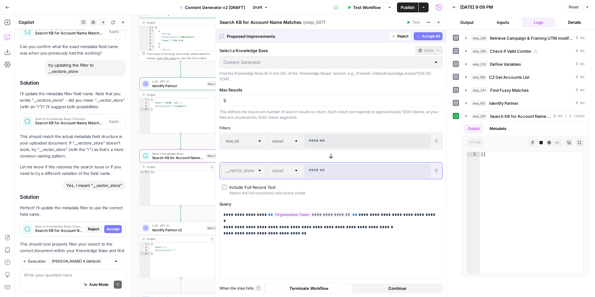
click at [429, 36] on span "Accept All" at bounding box center [431, 36] width 18 height 6
type input "__vector_store"
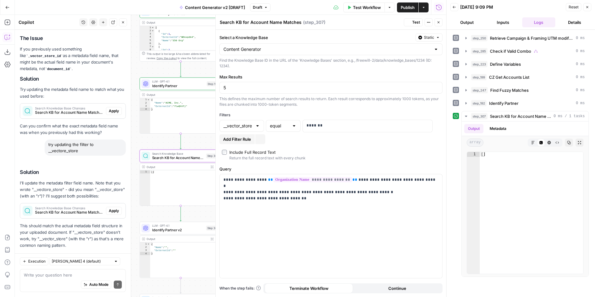
scroll to position [2103, 0]
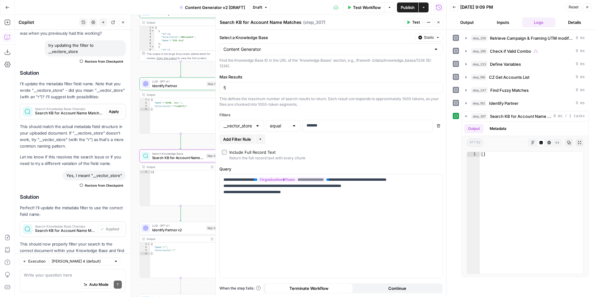
click at [413, 24] on span "Test" at bounding box center [416, 23] width 8 height 6
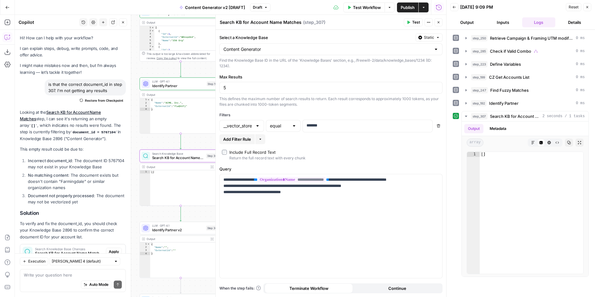
scroll to position [2103, 0]
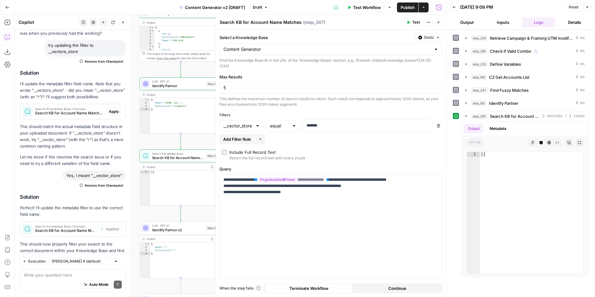
click at [8, 10] on button "Go Back" at bounding box center [7, 7] width 11 height 11
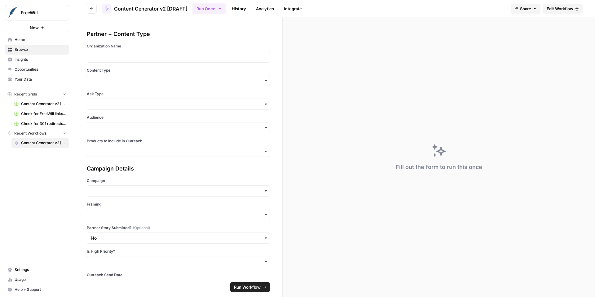
click at [41, 81] on span "Your Data" at bounding box center [41, 80] width 52 height 6
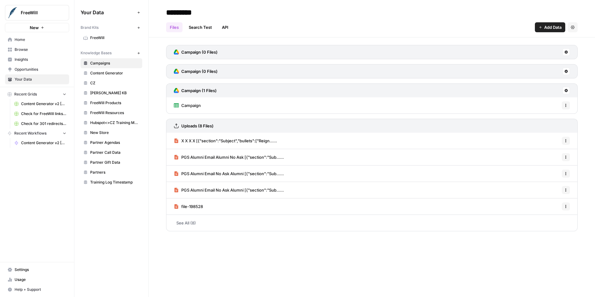
click at [116, 74] on span "Content Generator" at bounding box center [114, 73] width 49 height 6
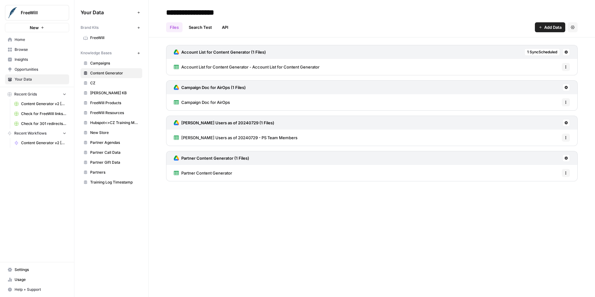
click at [329, 67] on div "Account List for Content Generator - Account List for Content Generator Options" at bounding box center [372, 67] width 412 height 16
click at [309, 67] on span "Account List for Content Generator - Account List for Content Generator" at bounding box center [250, 67] width 138 height 6
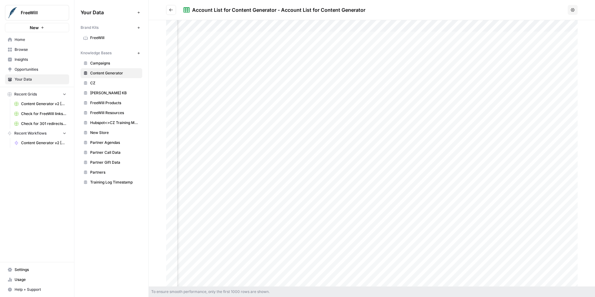
scroll to position [0, 376]
click at [302, 10] on div "Account List for Content Generator - Account List for Content Generator" at bounding box center [278, 9] width 173 height 7
click at [571, 7] on button "Options" at bounding box center [573, 10] width 10 height 10
click at [438, 68] on div at bounding box center [372, 153] width 412 height 266
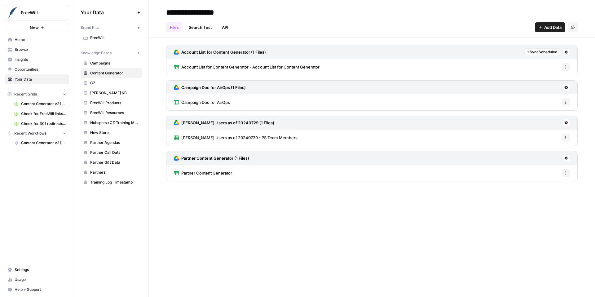
click at [249, 68] on span "Account List for Content Generator - Account List for Content Generator" at bounding box center [250, 67] width 138 height 6
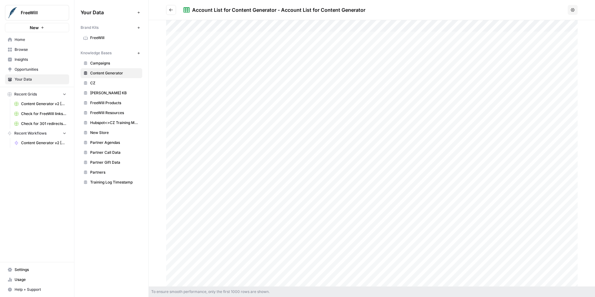
click at [169, 10] on icon "Go back" at bounding box center [171, 10] width 4 height 4
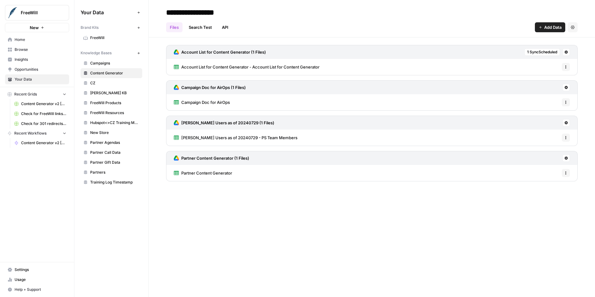
click at [200, 27] on link "Search Test" at bounding box center [200, 27] width 31 height 10
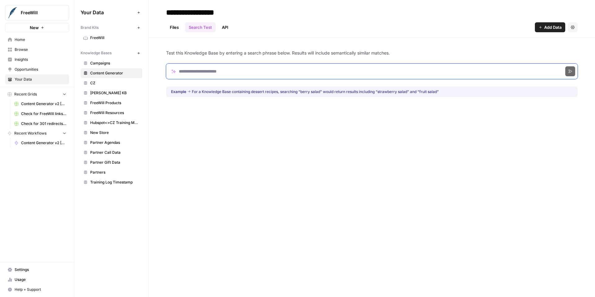
click at [213, 73] on input "Search phrase" at bounding box center [372, 71] width 412 height 15
type input "*********"
click button "Search" at bounding box center [570, 71] width 10 height 10
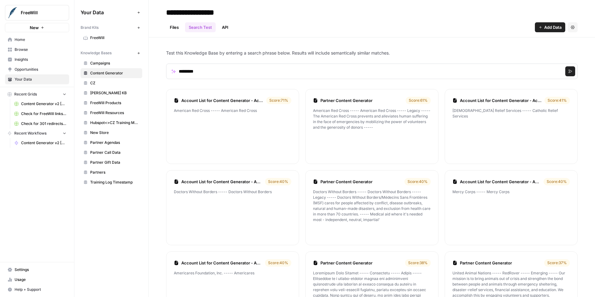
click at [276, 101] on div "Score: 71 %" at bounding box center [278, 100] width 25 height 7
click at [277, 131] on p "American Red Cross ----- American Red Cross" at bounding box center [232, 132] width 117 height 48
click at [42, 144] on span "Content Generator v2 [DRAFT]" at bounding box center [43, 143] width 45 height 6
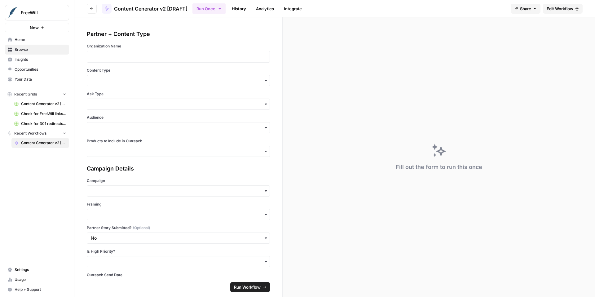
click at [551, 6] on span "Edit Workflow" at bounding box center [560, 9] width 27 height 6
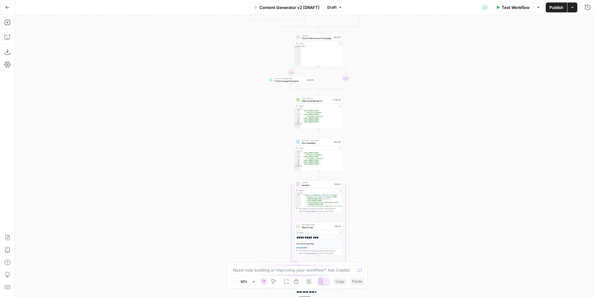
drag, startPoint x: 410, startPoint y: 145, endPoint x: 410, endPoint y: 273, distance: 127.7
click at [410, 273] on div "**********" at bounding box center [305, 156] width 580 height 282
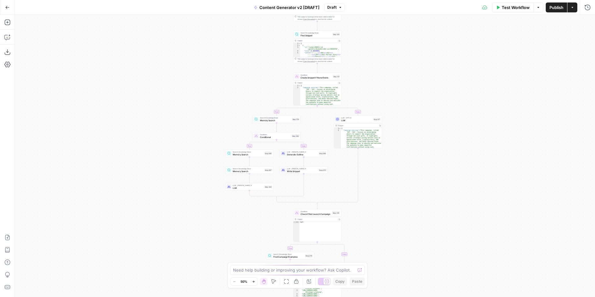
drag, startPoint x: 403, startPoint y: 158, endPoint x: 397, endPoint y: 263, distance: 104.9
click at [398, 263] on div "**********" at bounding box center [305, 156] width 580 height 282
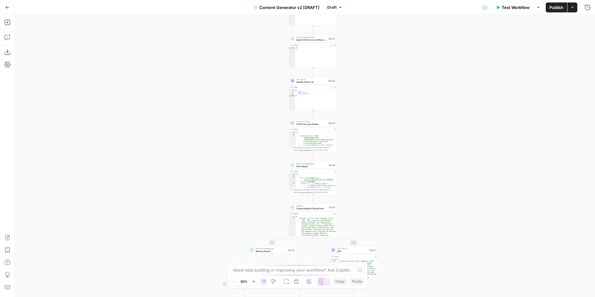
drag, startPoint x: 403, startPoint y: 168, endPoint x: 401, endPoint y: 252, distance: 83.4
click at [402, 253] on div "**********" at bounding box center [305, 156] width 580 height 282
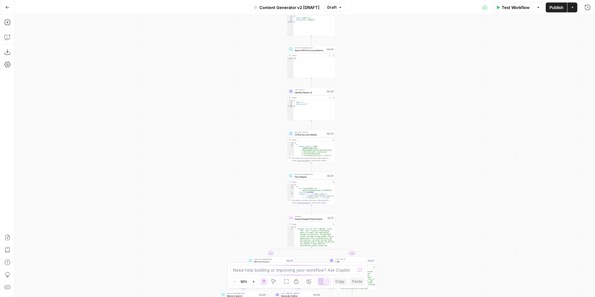
click at [314, 50] on span "Search KB for Account Name Matches" at bounding box center [310, 50] width 30 height 3
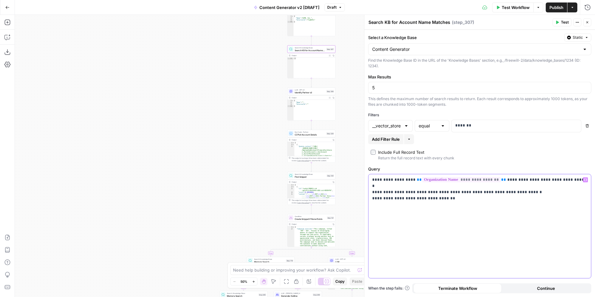
click at [500, 179] on p "**********" at bounding box center [479, 186] width 215 height 19
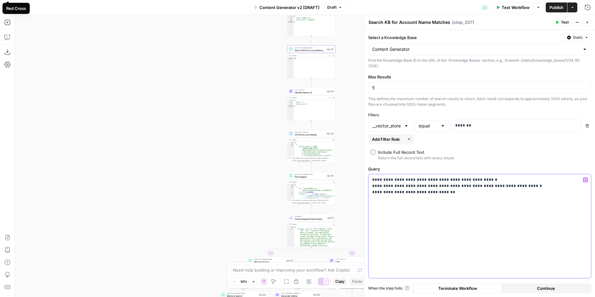
click at [586, 180] on icon "button" at bounding box center [585, 179] width 3 height 3
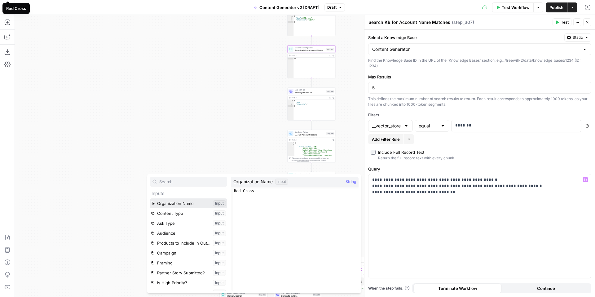
click at [207, 205] on button "Select variable Organization Name" at bounding box center [188, 203] width 77 height 10
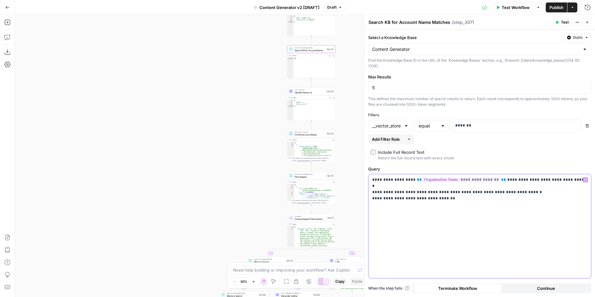
drag, startPoint x: 499, startPoint y: 177, endPoint x: 410, endPoint y: 178, distance: 88.6
click at [410, 178] on p "**********" at bounding box center [479, 186] width 215 height 19
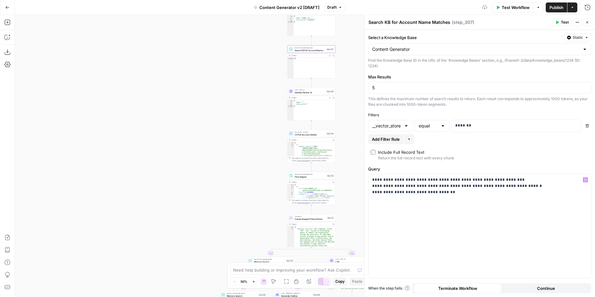
click at [559, 25] on button "Test" at bounding box center [562, 22] width 19 height 8
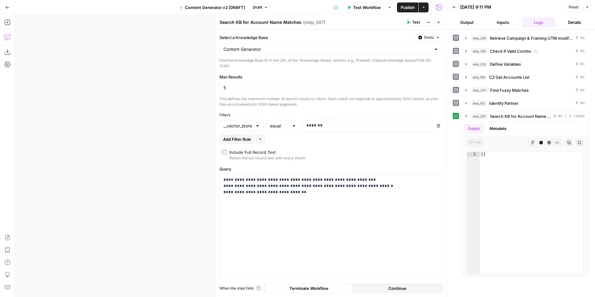
click at [3, 39] on button "Copilot" at bounding box center [7, 37] width 10 height 10
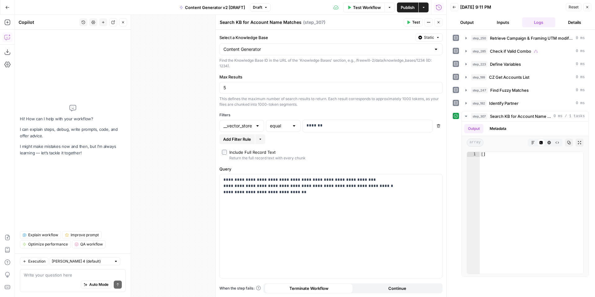
click at [71, 276] on textarea at bounding box center [73, 275] width 98 height 6
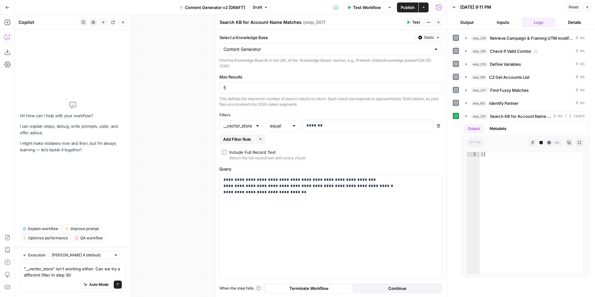
type textarea ""__vector_store" isn't working either. Can we try a different filter in step 307"
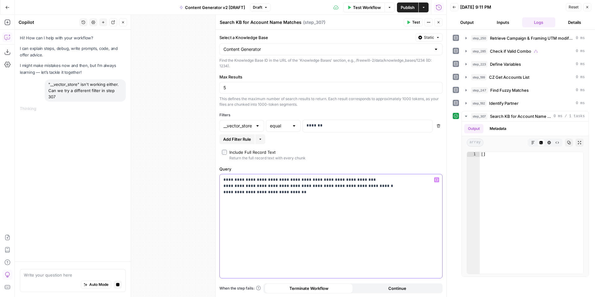
drag, startPoint x: 287, startPoint y: 181, endPoint x: 263, endPoint y: 181, distance: 23.6
click at [263, 181] on p "**********" at bounding box center [330, 186] width 215 height 19
click at [436, 179] on icon "button" at bounding box center [436, 179] width 3 height 3
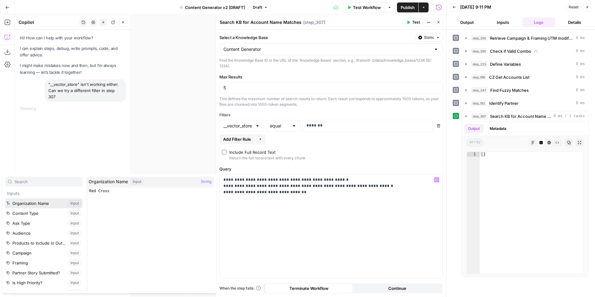
click at [49, 204] on button "Select variable Organization Name" at bounding box center [43, 203] width 77 height 10
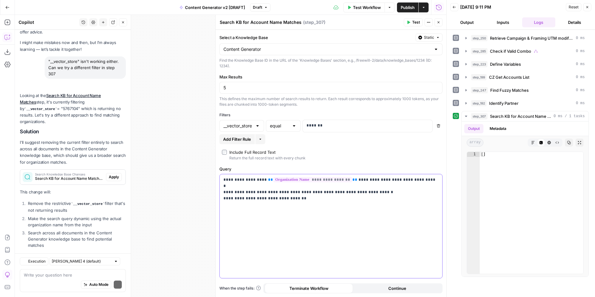
scroll to position [51, 0]
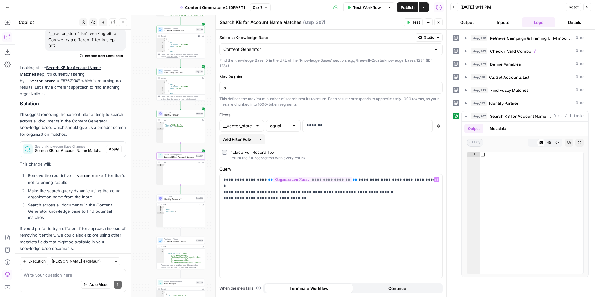
click at [113, 146] on span "Apply" at bounding box center [114, 149] width 10 height 6
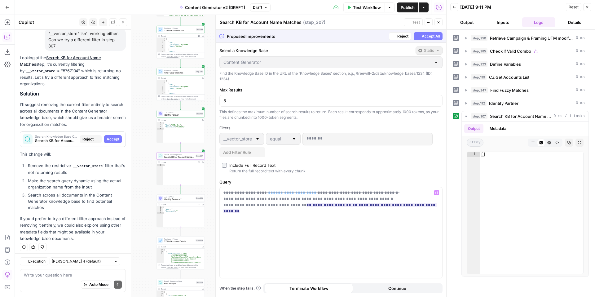
scroll to position [41, 0]
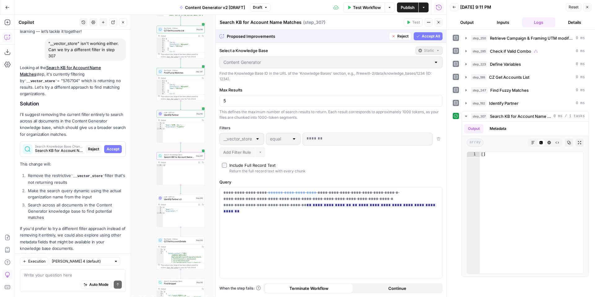
click at [94, 146] on span "Reject" at bounding box center [93, 149] width 11 height 6
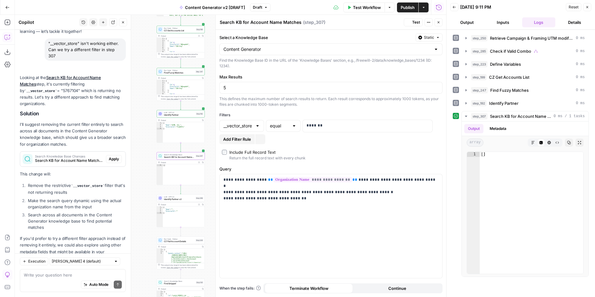
scroll to position [51, 0]
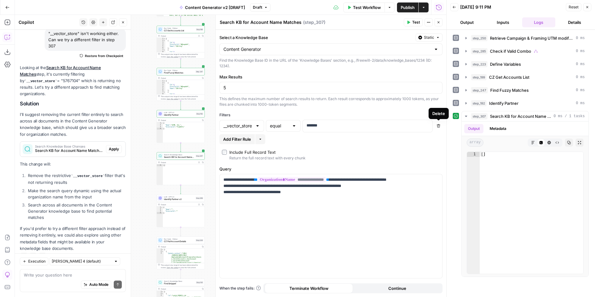
click at [440, 126] on button "Delete" at bounding box center [438, 126] width 8 height 8
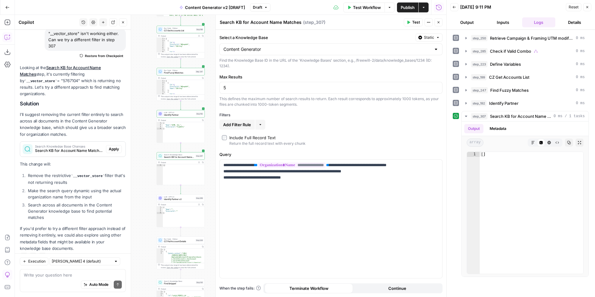
click at [414, 23] on span "Test" at bounding box center [416, 23] width 8 height 6
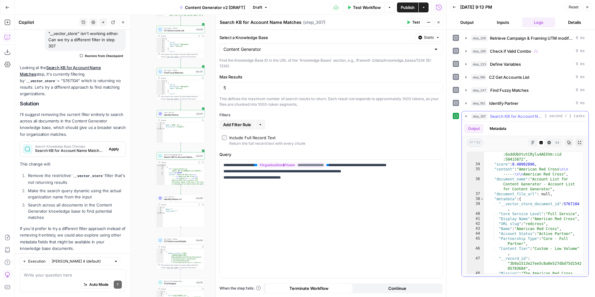
scroll to position [287, 0]
type textarea "**********"
drag, startPoint x: 501, startPoint y: 205, endPoint x: 521, endPoint y: 207, distance: 19.3
click at [521, 207] on div ""id" : "vsdid:5767104:rid :6oddUbVtutCRylu4AEXVm:cid :50415872" , "score" : 0.4…" at bounding box center [533, 231] width 99 height 166
drag, startPoint x: 499, startPoint y: 205, endPoint x: 581, endPoint y: 205, distance: 82.4
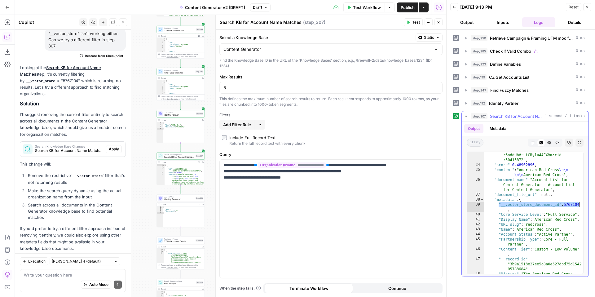
click at [581, 205] on div "**********" at bounding box center [525, 213] width 117 height 122
click at [562, 206] on div ""id" : "vsdid:5767104:rid :6oddUbVtutCRylu4AEXVm:cid :50415872" , "score" : 0.4…" at bounding box center [533, 231] width 99 height 166
drag, startPoint x: 499, startPoint y: 204, endPoint x: 561, endPoint y: 205, distance: 62.6
click at [561, 205] on div ""id" : "vsdid:5767104:rid :6oddUbVtutCRylu4AEXVm:cid :50415872" , "score" : 0.4…" at bounding box center [533, 231] width 99 height 166
click at [39, 278] on div "Auto Mode Send" at bounding box center [73, 285] width 98 height 14
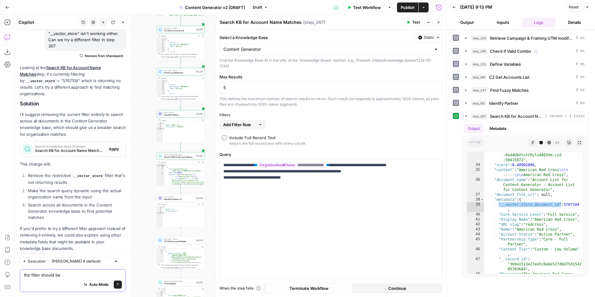
paste textarea ""__vector_store_document_id""
type textarea "the filter should be "__vector_store_document_id""
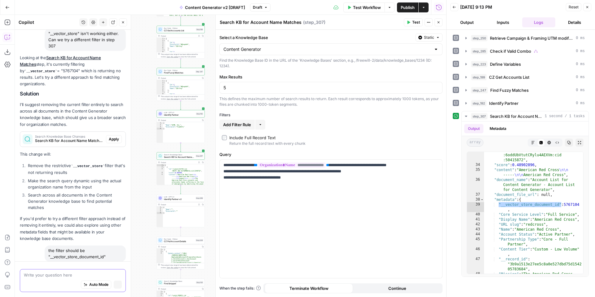
scroll to position [53, 0]
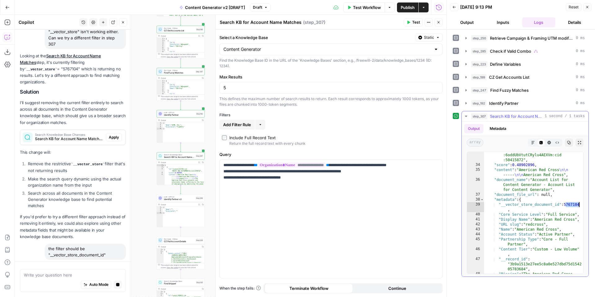
drag, startPoint x: 566, startPoint y: 205, endPoint x: 584, endPoint y: 203, distance: 18.0
click at [584, 203] on div "**********" at bounding box center [525, 212] width 127 height 127
click at [582, 204] on div "**********" at bounding box center [525, 213] width 117 height 122
drag, startPoint x: 581, startPoint y: 204, endPoint x: 562, endPoint y: 206, distance: 18.7
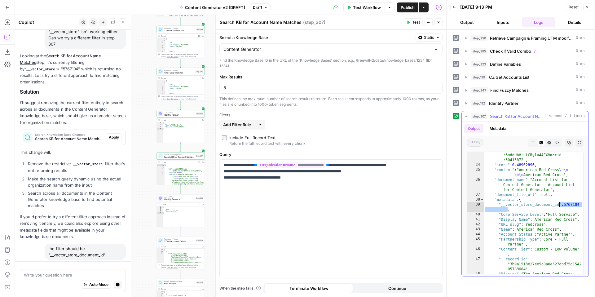
click at [562, 206] on div "**********" at bounding box center [525, 213] width 117 height 122
click at [570, 206] on div ""id" : "vsdid:5767104:rid :6oddUbVtutCRylu4AEXVm:cid :50415872" , "score" : 0.4…" at bounding box center [533, 231] width 99 height 166
click at [566, 205] on div ""id" : "vsdid:5767104:rid :6oddUbVtutCRylu4AEXVm:cid :50415872" , "score" : 0.4…" at bounding box center [533, 231] width 99 height 166
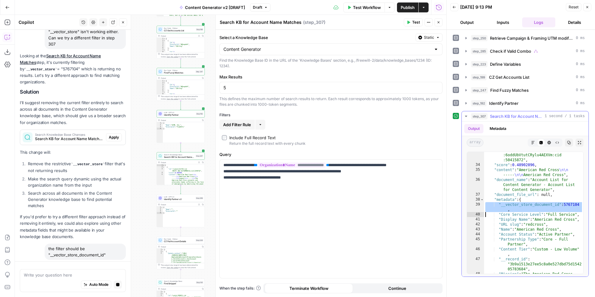
scroll to position [64, 0]
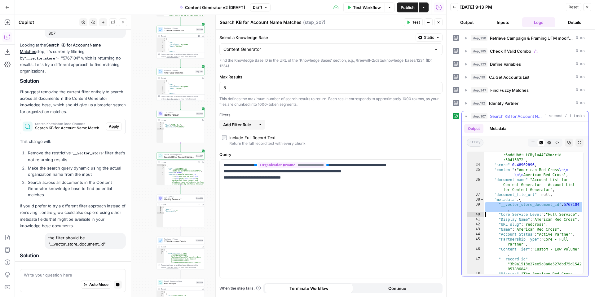
click at [566, 205] on div ""id" : "vsdid:5767104:rid :6oddUbVtutCRylu4AEXVm:cid :50415872" , "score" : 0.4…" at bounding box center [533, 231] width 99 height 166
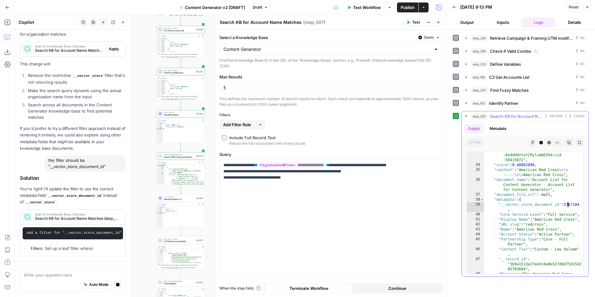
drag, startPoint x: 567, startPoint y: 205, endPoint x: 575, endPoint y: 206, distance: 8.4
click at [575, 206] on div ""id" : "vsdid:5767104:rid :6oddUbVtutCRylu4AEXVm:cid :50415872" , "score" : 0.4…" at bounding box center [533, 231] width 99 height 166
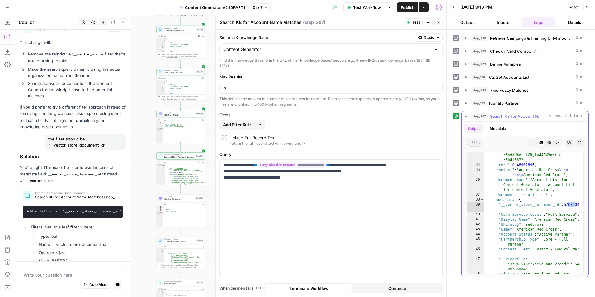
click at [563, 215] on div ""id" : "vsdid:5767104:rid :6oddUbVtutCRylu4AEXVm:cid :50415872" , "score" : 0.4…" at bounding box center [533, 231] width 99 height 166
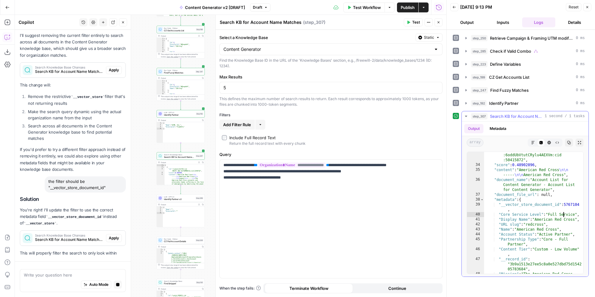
type textarea "**********"
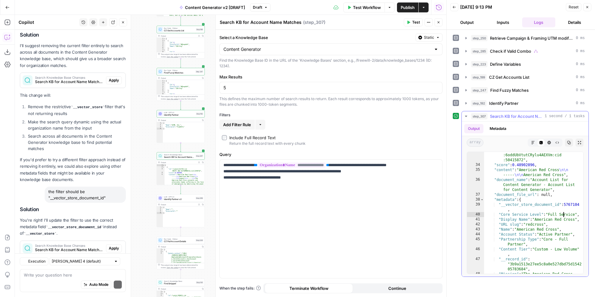
scroll to position [148, 0]
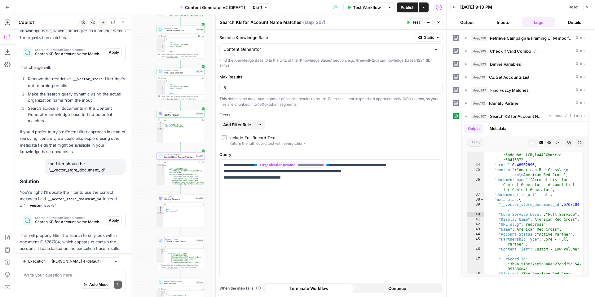
click at [113, 218] on span "Apply" at bounding box center [114, 221] width 10 height 6
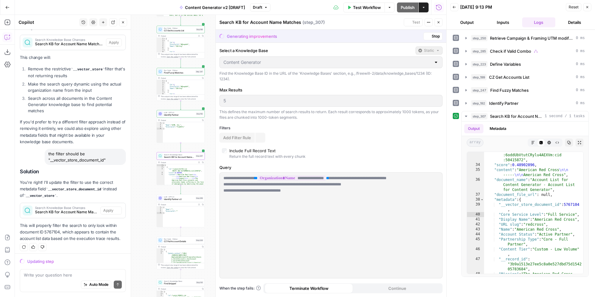
scroll to position [138, 0]
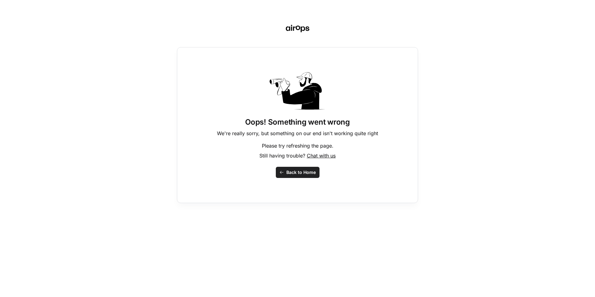
click at [287, 171] on span "Back to Home" at bounding box center [300, 172] width 29 height 6
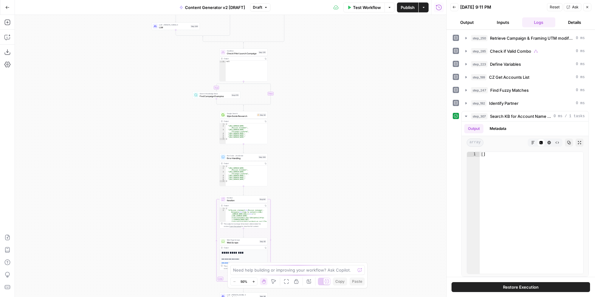
drag, startPoint x: 324, startPoint y: 145, endPoint x: 322, endPoint y: 250, distance: 105.4
click at [322, 250] on div "**********" at bounding box center [230, 156] width 431 height 282
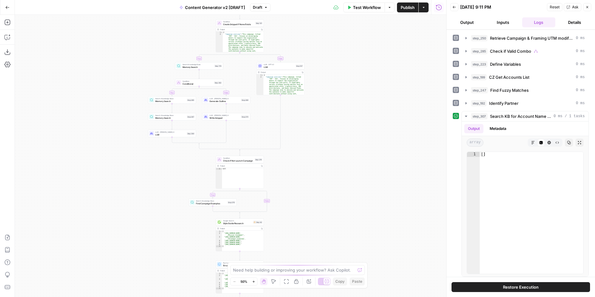
drag, startPoint x: 319, startPoint y: 160, endPoint x: 307, endPoint y: 251, distance: 91.9
click at [307, 251] on div "**********" at bounding box center [230, 156] width 431 height 282
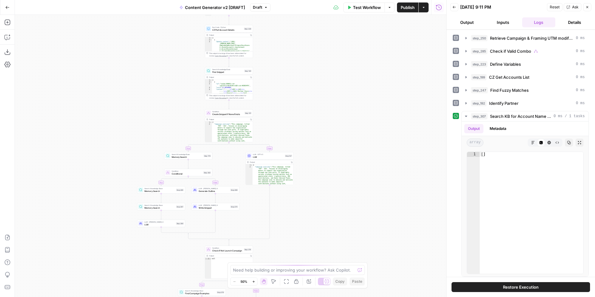
drag, startPoint x: 324, startPoint y: 143, endPoint x: 324, endPoint y: 251, distance: 107.5
click at [324, 253] on div "**********" at bounding box center [230, 156] width 431 height 282
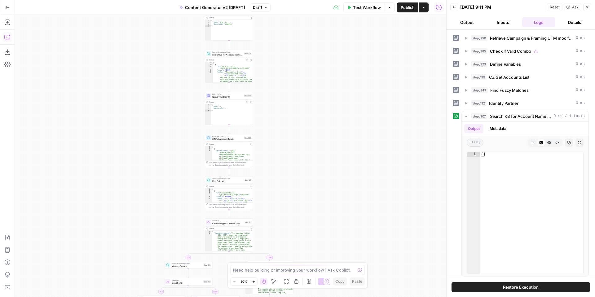
click at [7, 39] on icon "button" at bounding box center [6, 37] width 5 height 5
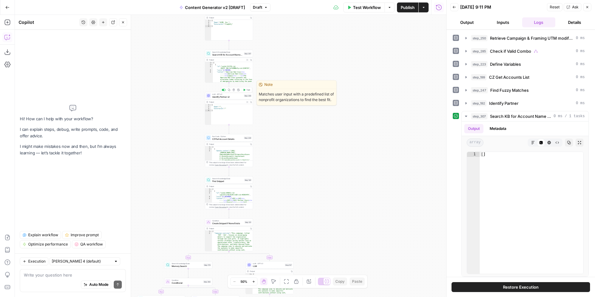
click at [322, 88] on div "Note" at bounding box center [296, 85] width 79 height 8
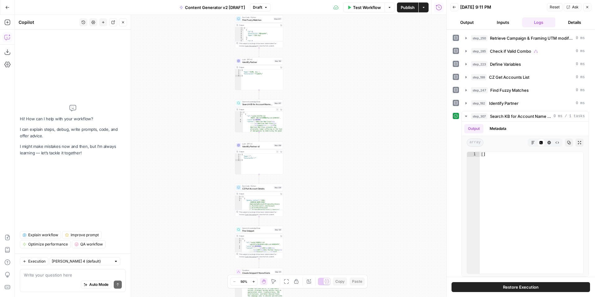
drag, startPoint x: 310, startPoint y: 159, endPoint x: 338, endPoint y: 198, distance: 48.8
click at [339, 206] on div "**********" at bounding box center [230, 156] width 431 height 282
click at [255, 102] on span "Search KB for Account Name Matches" at bounding box center [257, 101] width 30 height 3
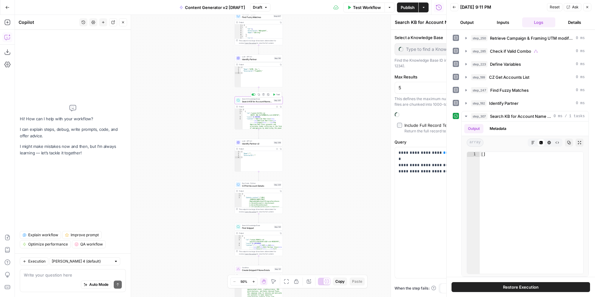
type input "Content Generator"
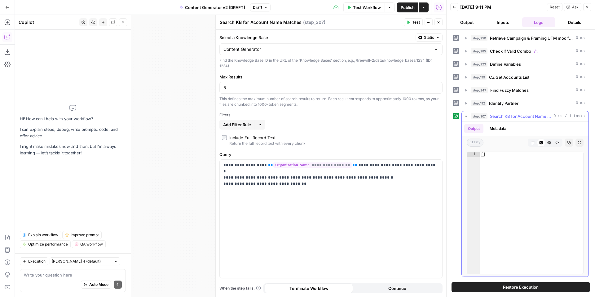
click at [465, 116] on icon "button" at bounding box center [466, 116] width 2 height 1
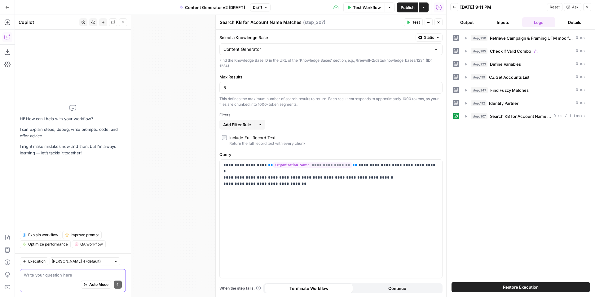
click at [86, 274] on textarea at bounding box center [73, 275] width 98 height 6
paste textarea ""__vector_store_document_id""
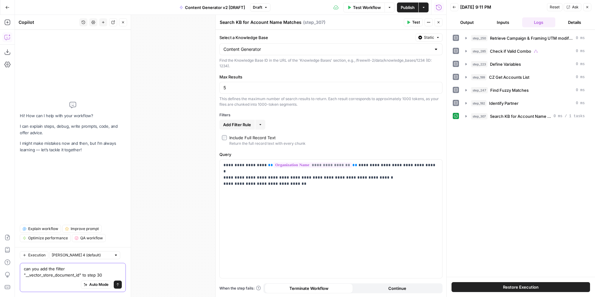
type textarea "can you add the filter "__vector_store_document_id" to step 307"
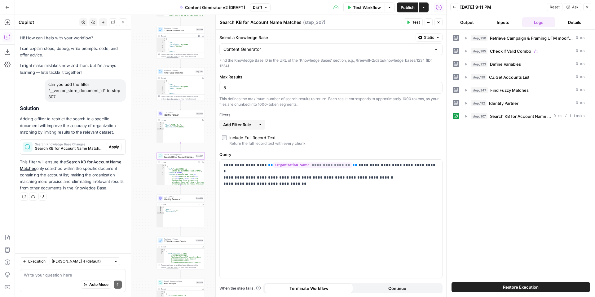
click at [112, 145] on span "Apply" at bounding box center [114, 147] width 10 height 6
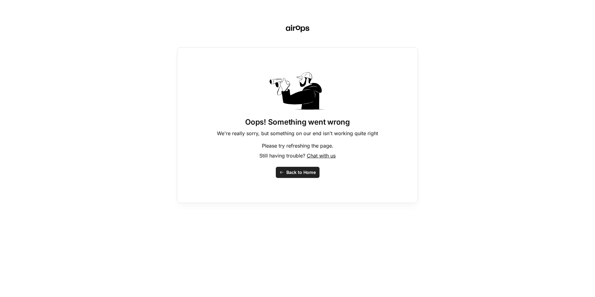
click at [297, 172] on span "Back to Home" at bounding box center [300, 172] width 29 height 6
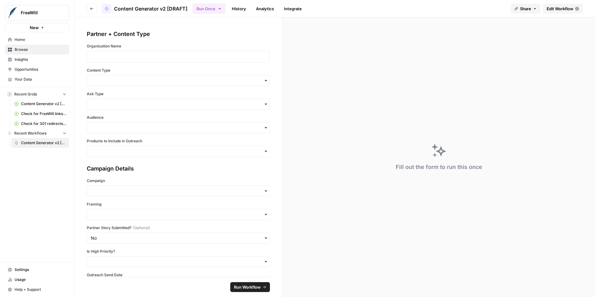
click at [39, 141] on span "Content Generator v2 [DRAFT]" at bounding box center [43, 143] width 45 height 6
click at [547, 10] on span "Edit Workflow" at bounding box center [560, 9] width 27 height 6
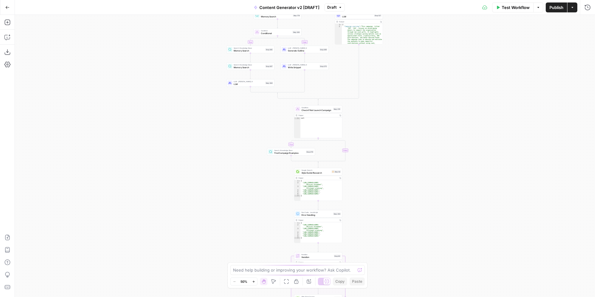
drag, startPoint x: 412, startPoint y: 109, endPoint x: 412, endPoint y: 222, distance: 113.1
click at [412, 223] on div "**********" at bounding box center [305, 156] width 580 height 282
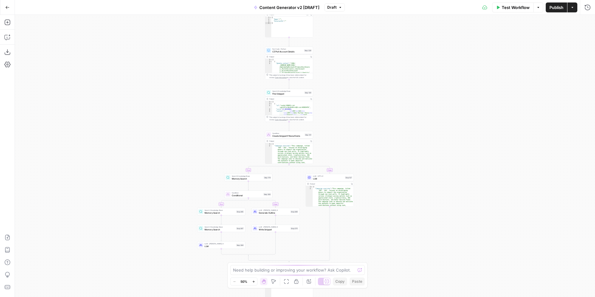
drag, startPoint x: 415, startPoint y: 133, endPoint x: 386, endPoint y: 250, distance: 120.3
click at [386, 253] on div "**********" at bounding box center [305, 156] width 580 height 282
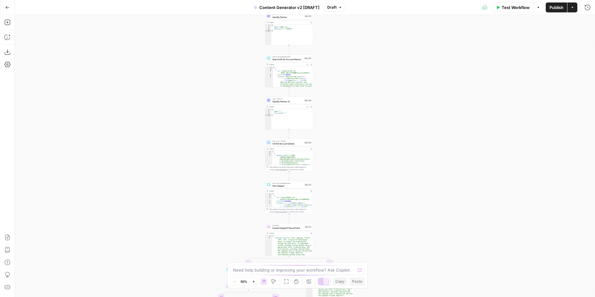
drag, startPoint x: 369, startPoint y: 155, endPoint x: 369, endPoint y: 241, distance: 85.8
click at [369, 244] on div "**********" at bounding box center [305, 156] width 580 height 282
click at [254, 281] on icon "button" at bounding box center [253, 281] width 2 height 2
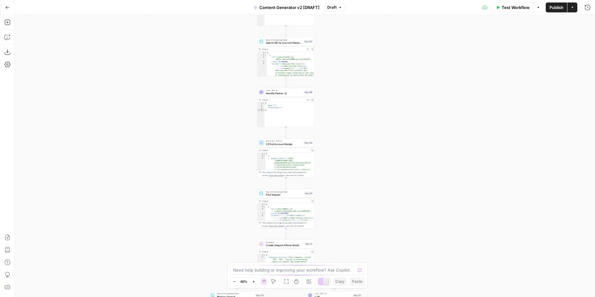
click at [254, 281] on icon "button" at bounding box center [253, 281] width 2 height 2
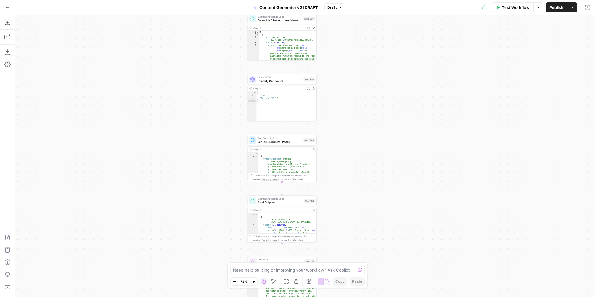
click at [254, 281] on icon "button" at bounding box center [253, 281] width 2 height 2
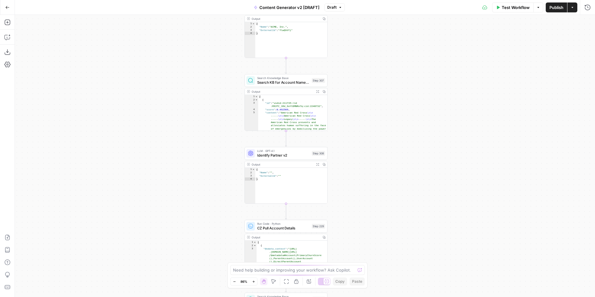
click at [295, 82] on span "Search KB for Account Name Matches" at bounding box center [283, 82] width 52 height 5
type input "Content Generator"
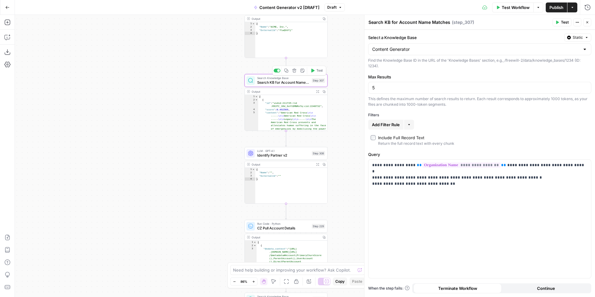
type textarea "**********"
click at [291, 115] on div "[ { "id" : "vsdid:211735:rid :R93TC_1Rd_OxYtDMNRn7q:cid:2248732" , "score" : 0.…" at bounding box center [292, 127] width 69 height 64
click at [322, 268] on textarea at bounding box center [294, 270] width 122 height 6
paste textarea ""__vector_store_document_id""
type textarea "add the filter "__vector_store_document_id" to step 307"
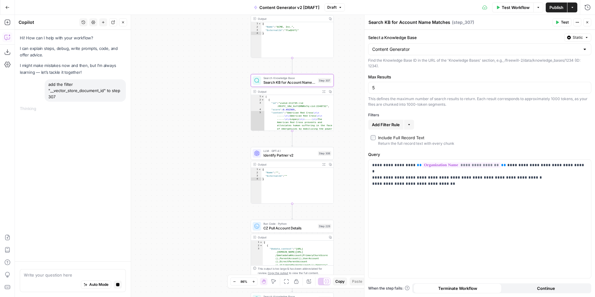
click at [386, 127] on span "Add Filter Rule" at bounding box center [386, 124] width 28 height 6
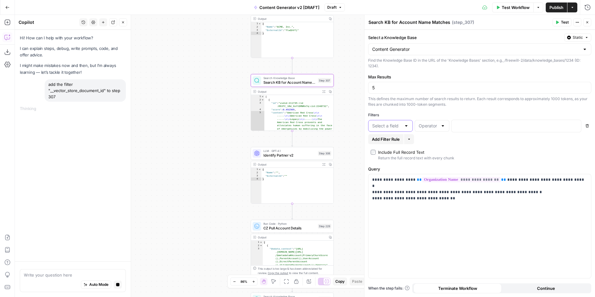
click at [386, 126] on input "text" at bounding box center [386, 126] width 29 height 6
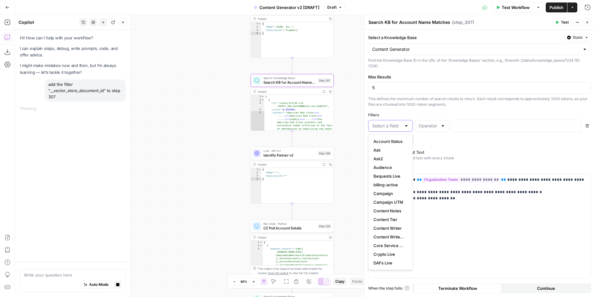
paste input ""__vector_store_document_id""
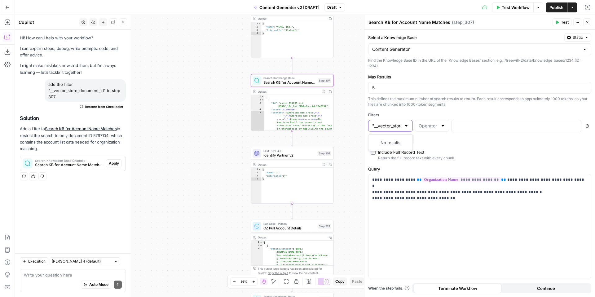
type input "__vector_store_document_id"
click at [471, 126] on p at bounding box center [511, 125] width 112 height 6
click at [441, 130] on div at bounding box center [432, 126] width 35 height 12
click at [401, 130] on div at bounding box center [390, 126] width 45 height 12
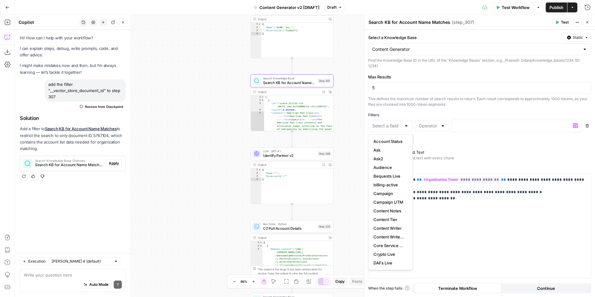
click at [114, 164] on span "Apply" at bounding box center [114, 164] width 10 height 6
